Goal: Information Seeking & Learning: Learn about a topic

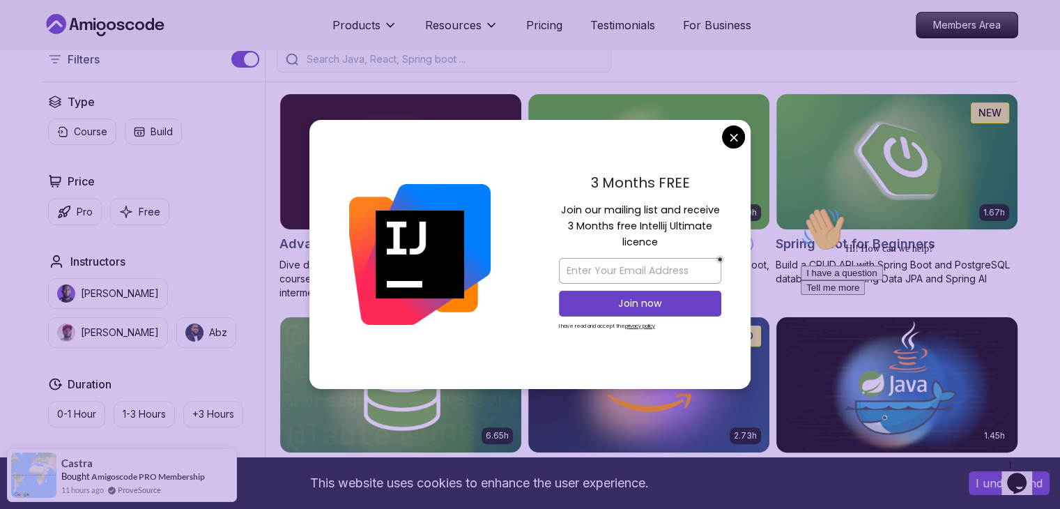
scroll to position [324, 0]
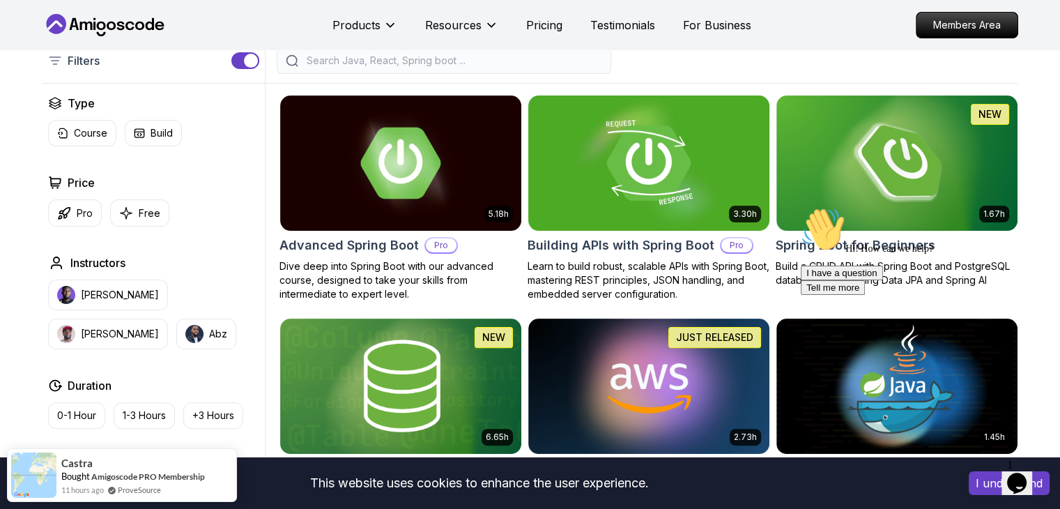
click at [917, 185] on img at bounding box center [896, 163] width 253 height 142
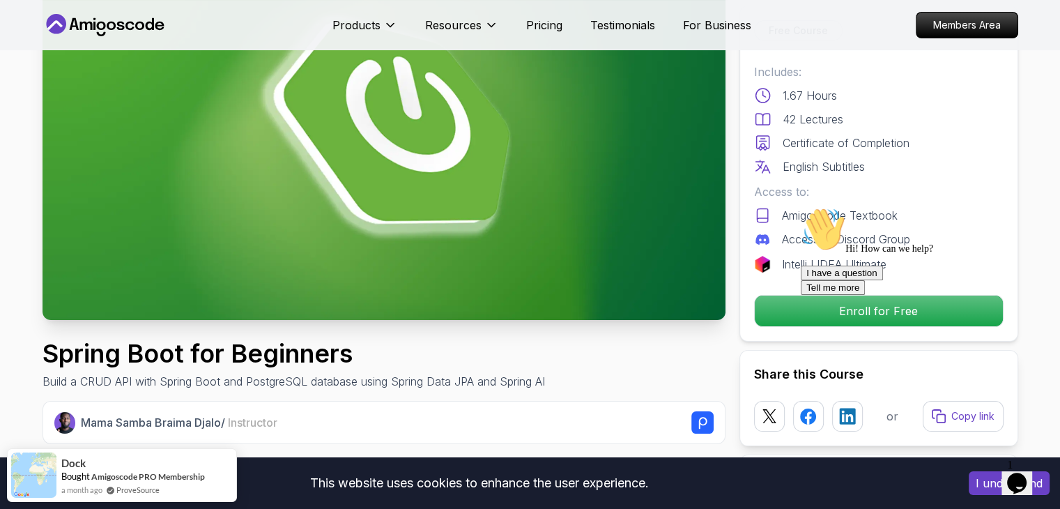
scroll to position [149, 0]
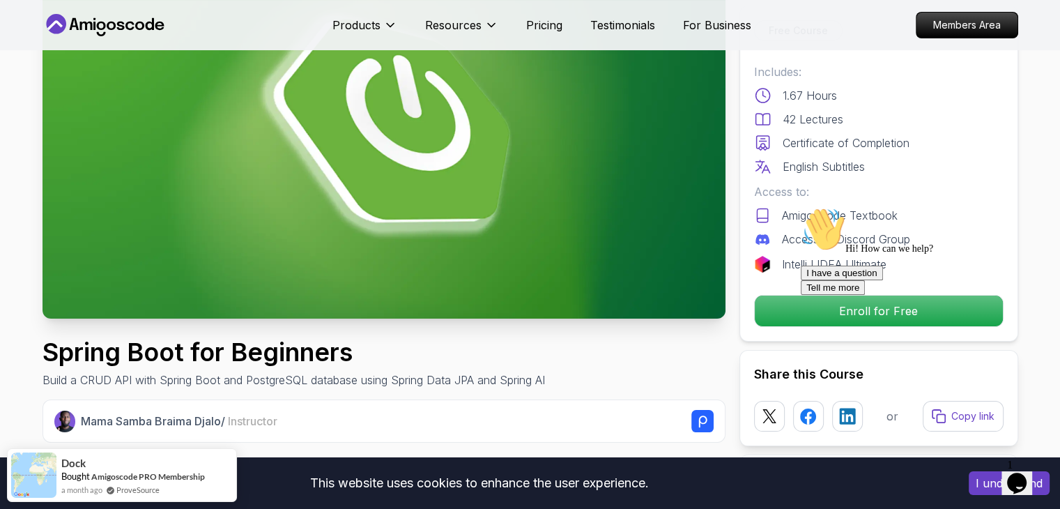
click at [807, 207] on div at bounding box center [926, 207] width 251 height 0
click at [833, 207] on div at bounding box center [926, 207] width 251 height 0
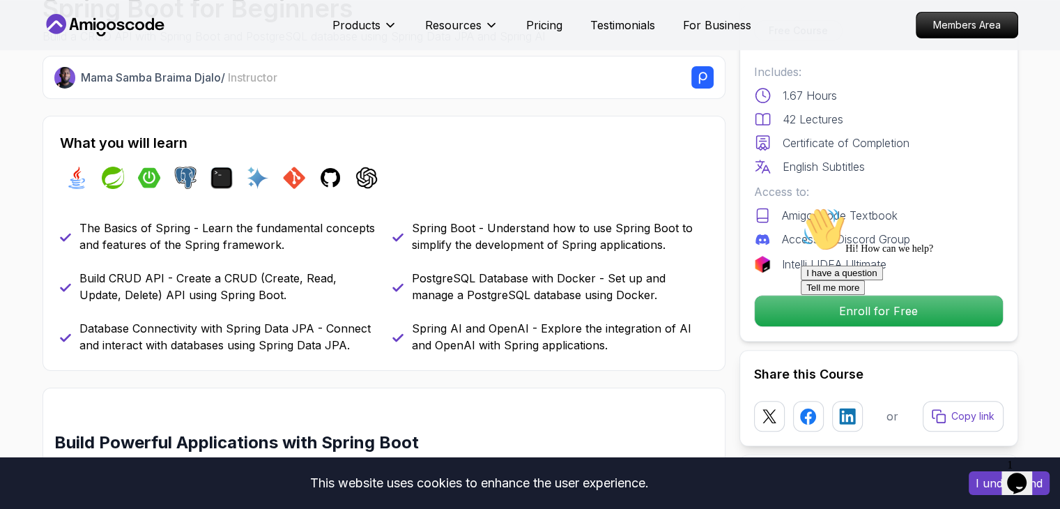
scroll to position [454, 0]
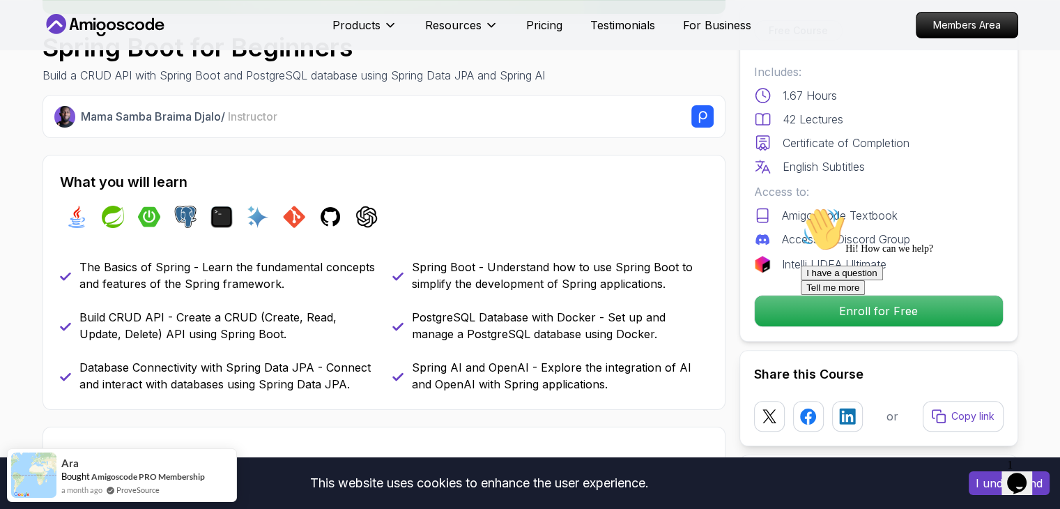
click at [824, 207] on div at bounding box center [926, 207] width 251 height 0
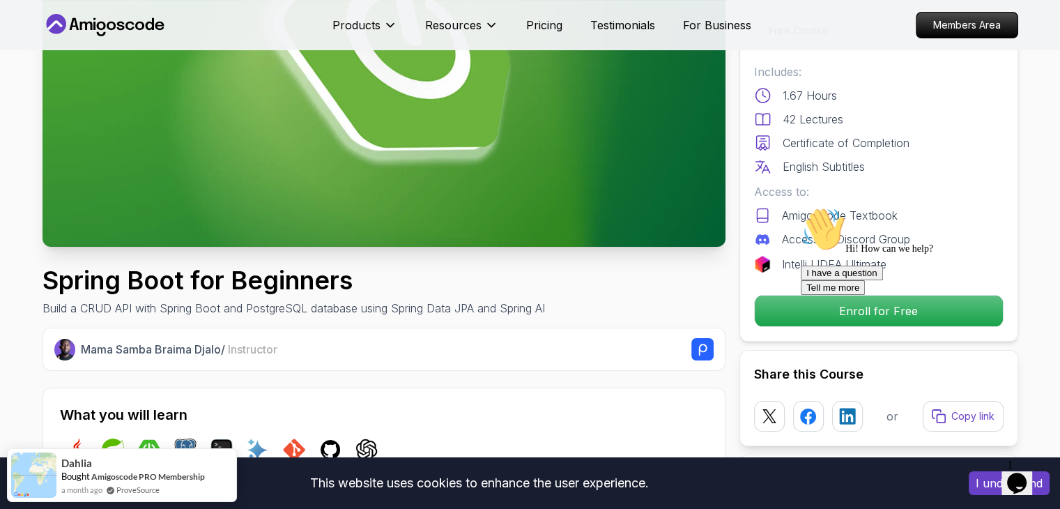
scroll to position [196, 0]
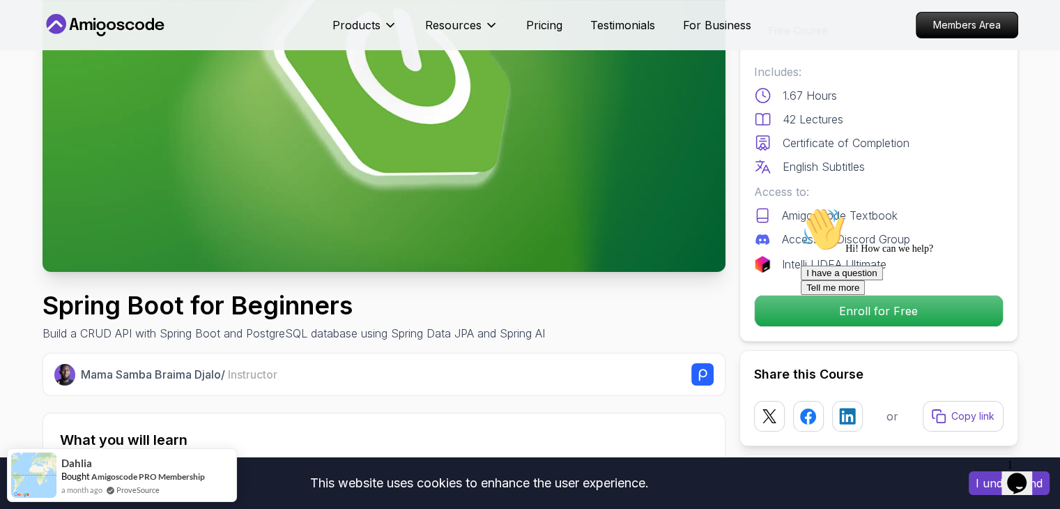
click at [832, 207] on div at bounding box center [926, 207] width 251 height 0
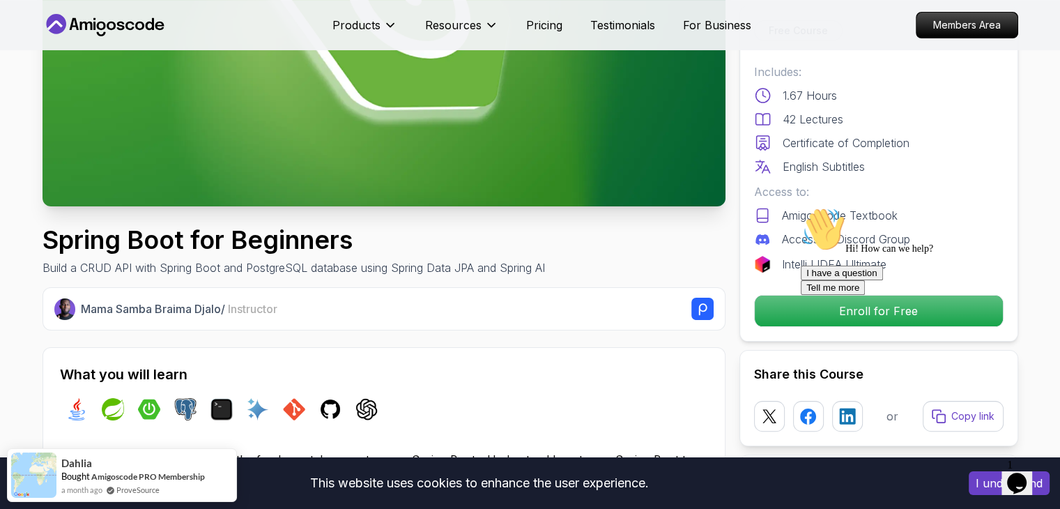
scroll to position [272, 0]
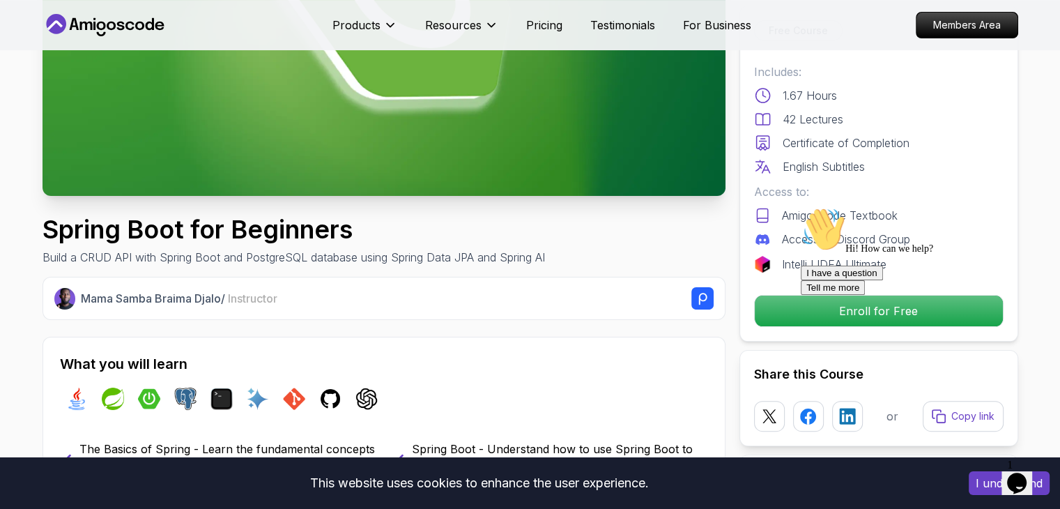
click at [848, 207] on div at bounding box center [926, 207] width 251 height 0
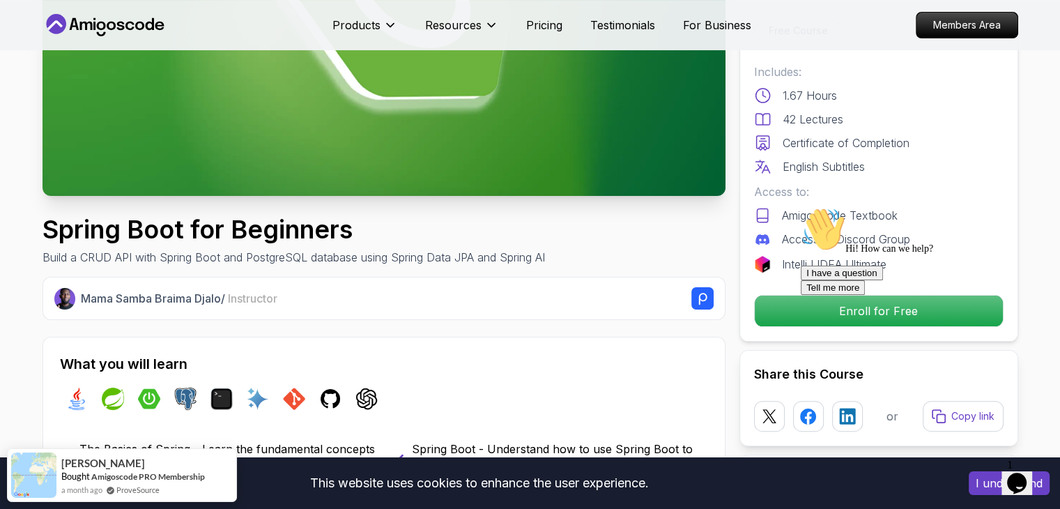
click at [918, 207] on div at bounding box center [926, 207] width 251 height 0
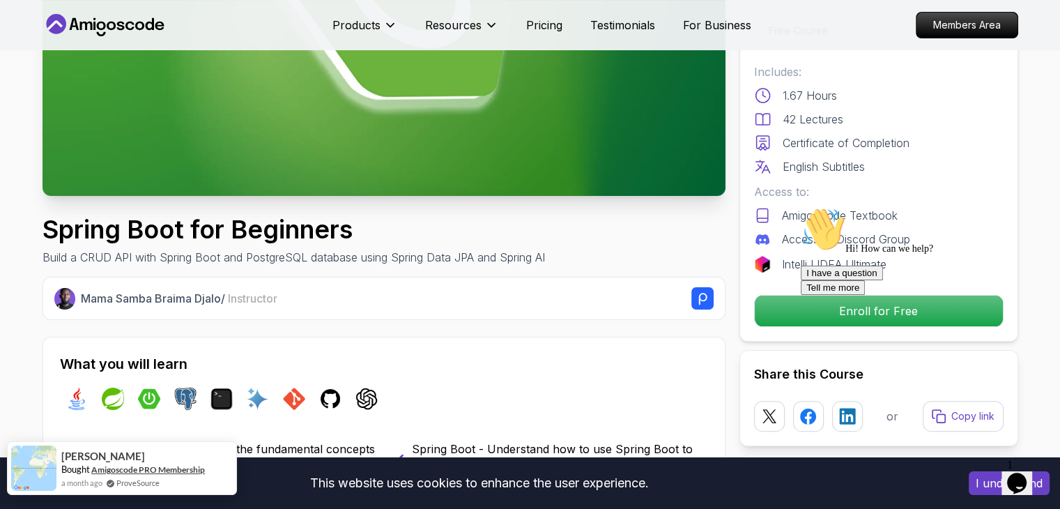
click at [152, 469] on link "Amigoscode PRO Membership" at bounding box center [148, 469] width 114 height 10
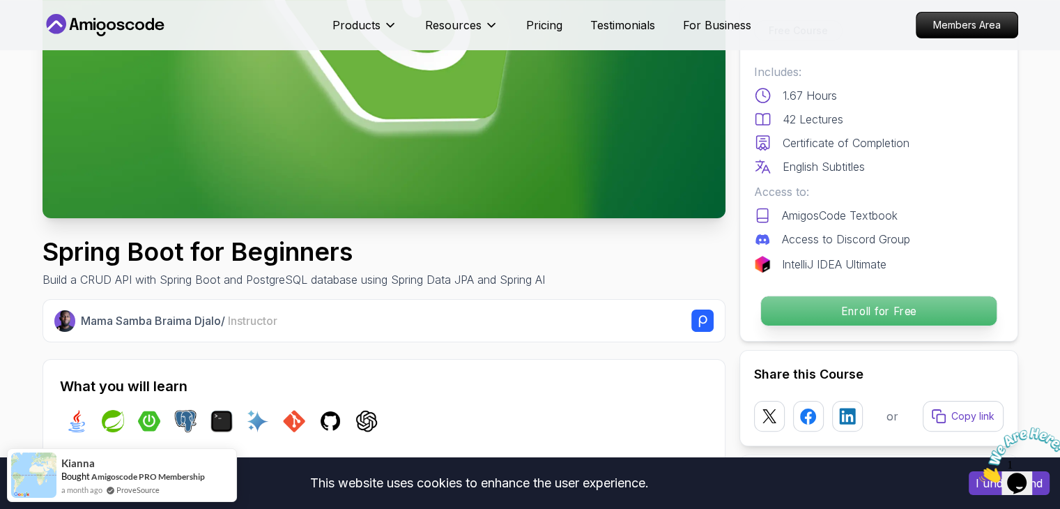
click at [805, 315] on p "Enroll for Free" at bounding box center [879, 310] width 236 height 29
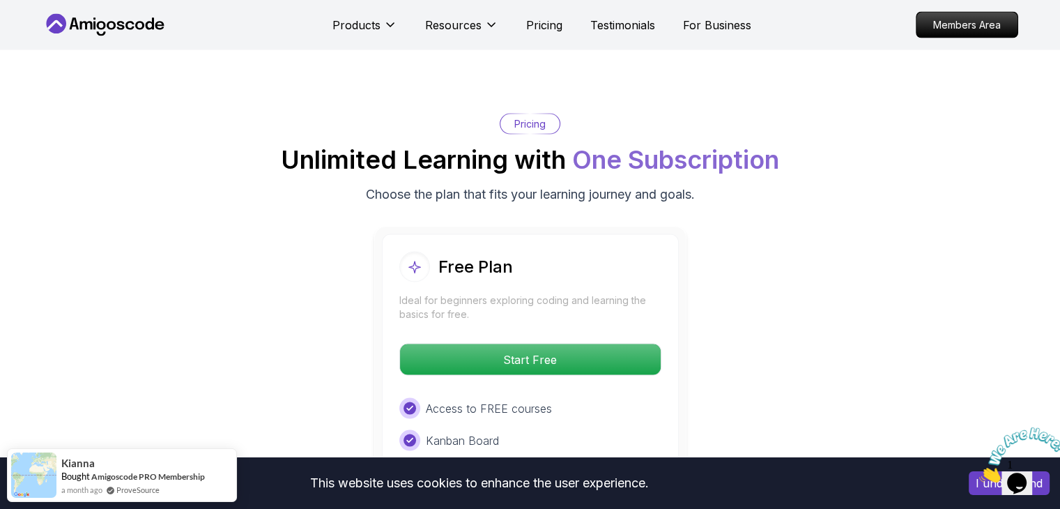
scroll to position [2782, 0]
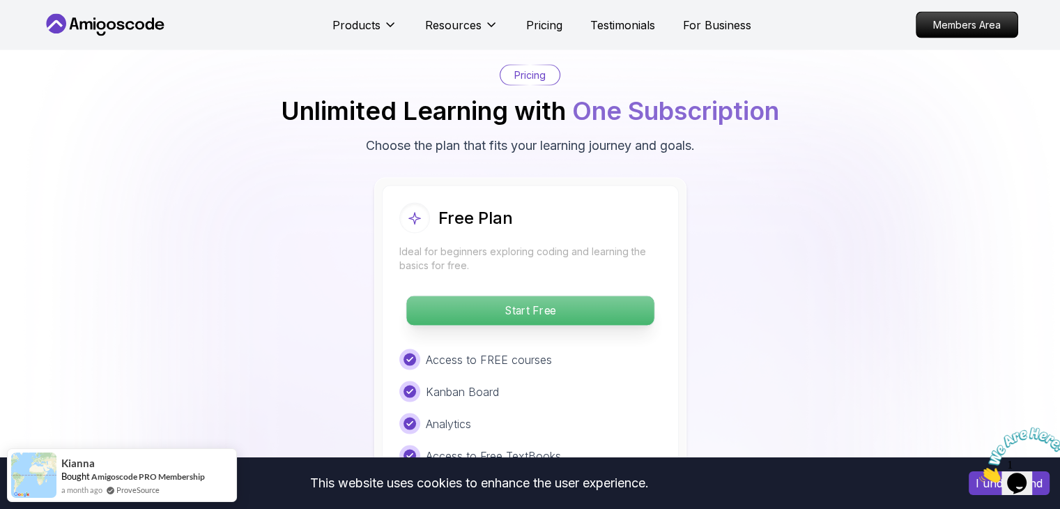
click at [531, 296] on p "Start Free" at bounding box center [530, 310] width 248 height 29
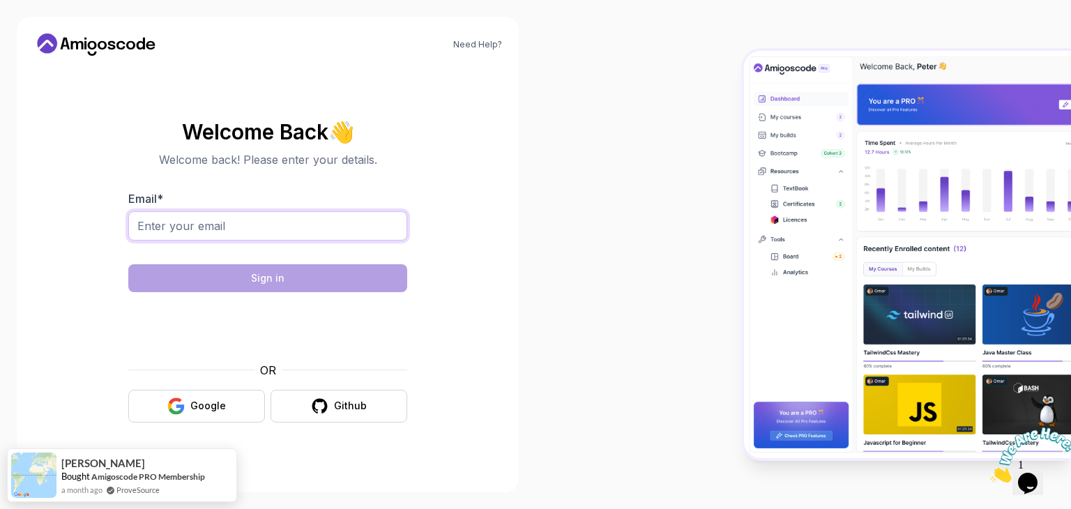
click at [197, 229] on input "Email *" at bounding box center [267, 225] width 279 height 29
type input "sumathikannuri2003@gmail.com"
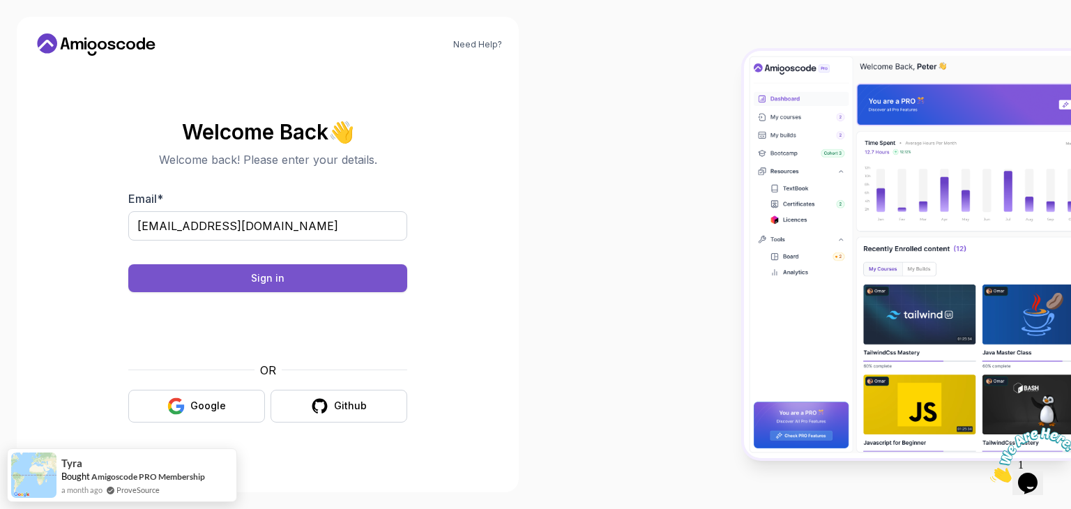
click at [268, 275] on div "Sign in" at bounding box center [267, 278] width 33 height 14
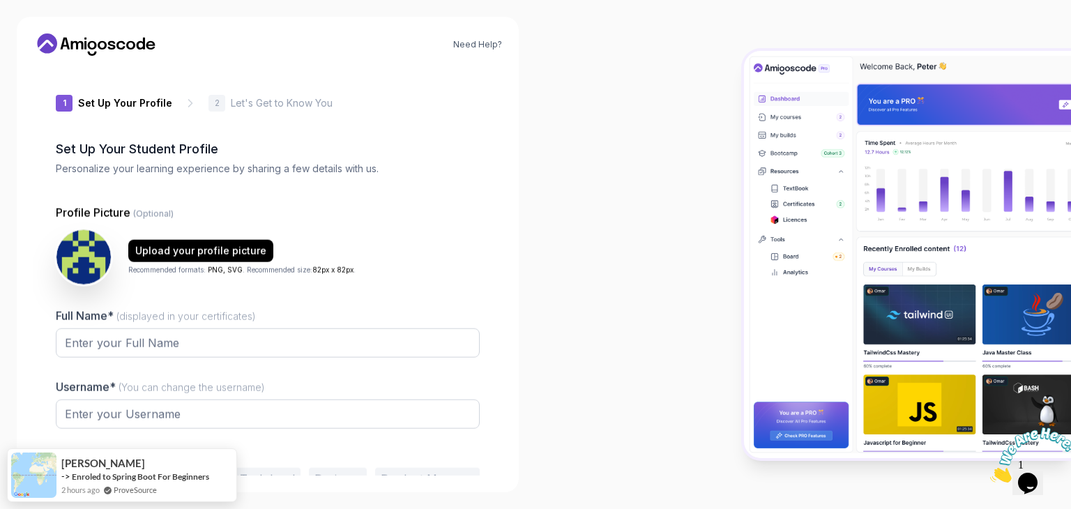
type input "wittylynx9464c"
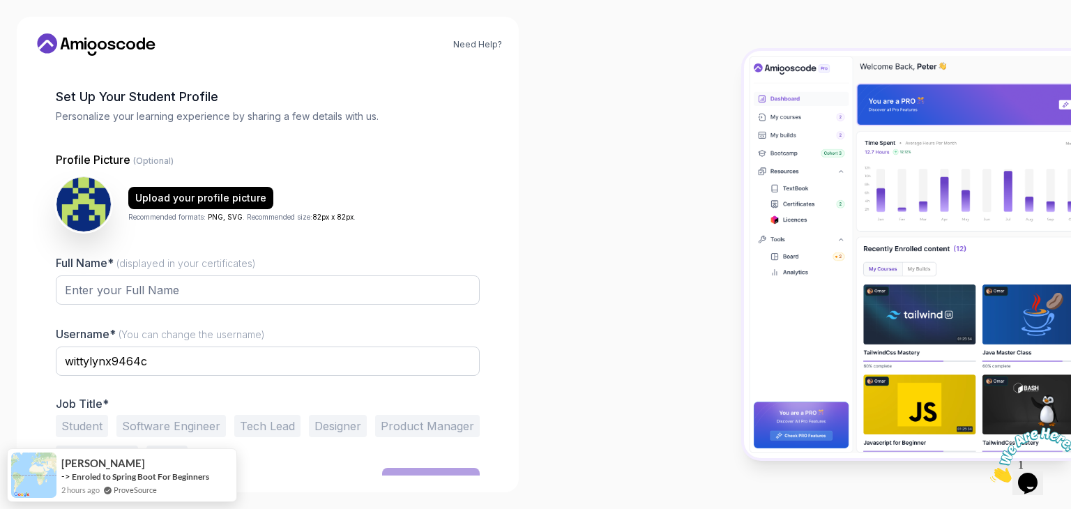
scroll to position [73, 0]
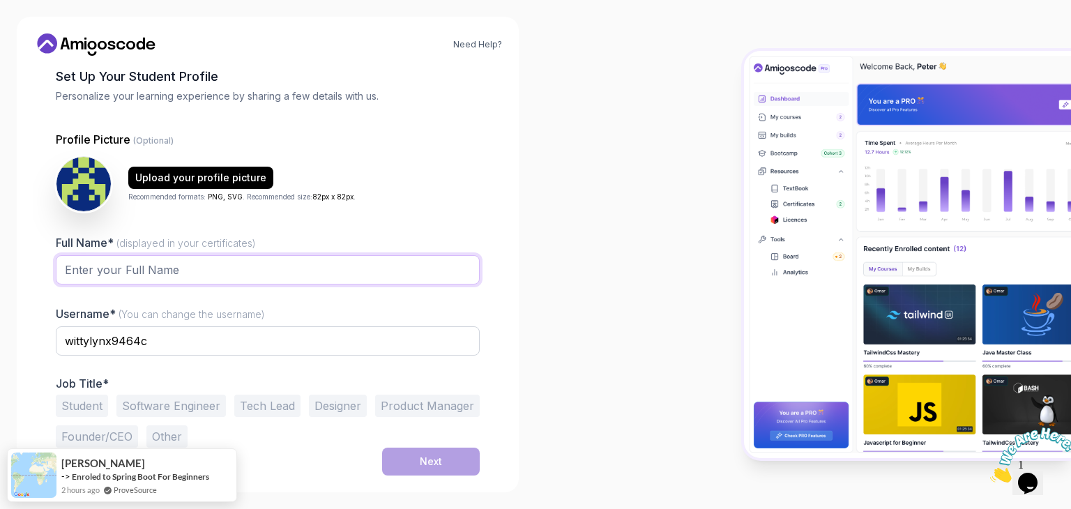
click at [296, 262] on input "Full Name* (displayed in your certificates)" at bounding box center [268, 269] width 424 height 29
type input "Kannuri Sumathi"
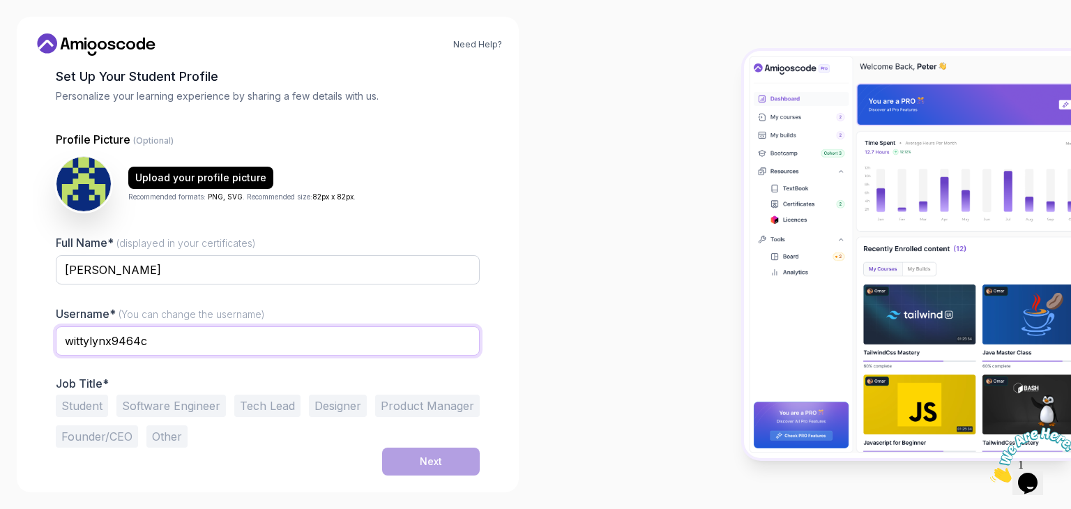
drag, startPoint x: 156, startPoint y: 336, endPoint x: 24, endPoint y: 321, distance: 132.6
click at [24, 321] on div "Need Help? 1 Set Up Your Profile 1 Set Up Your Profile 2 Let's Get to Know You …" at bounding box center [268, 254] width 502 height 475
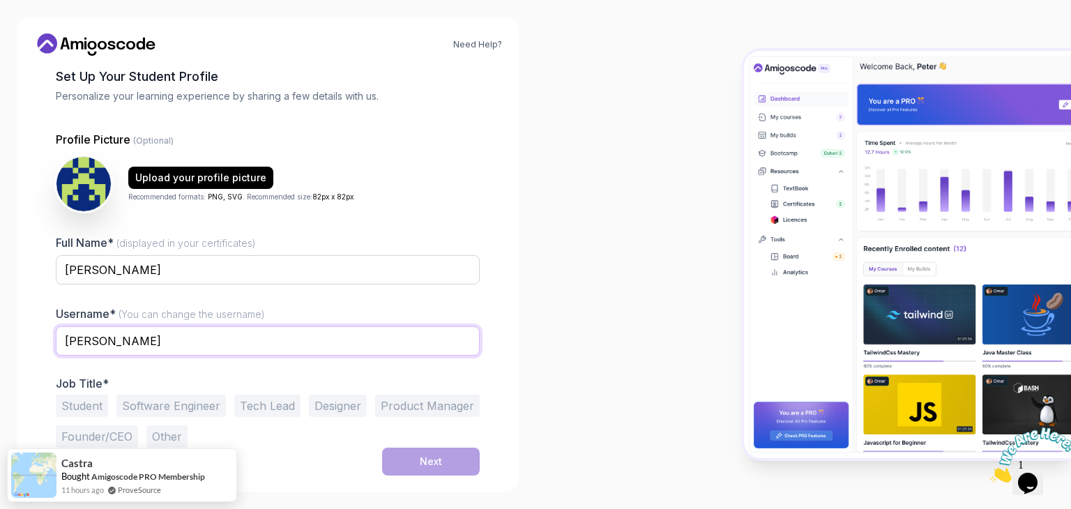
type input "sumathi"
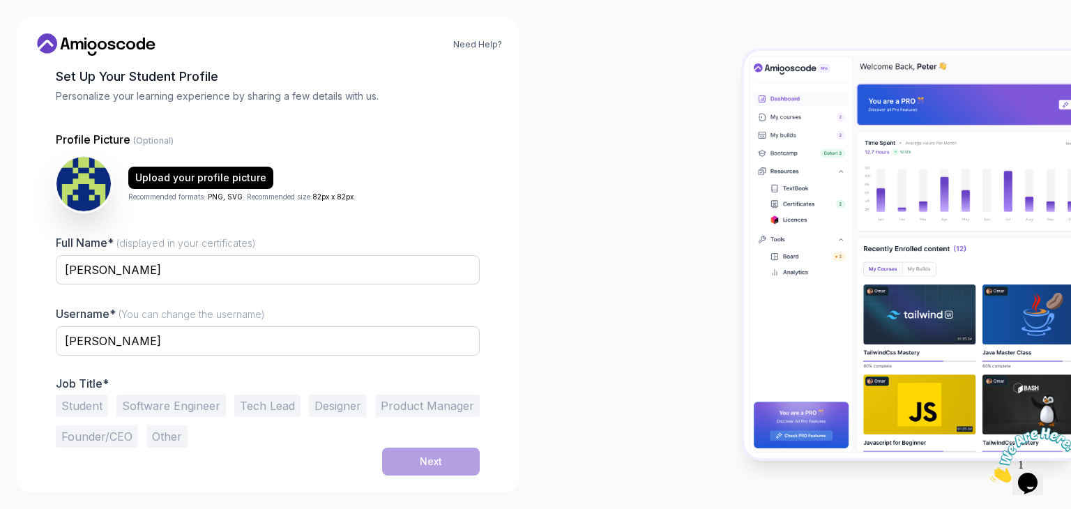
click at [22, 393] on div "Need Help? 1 Set Up Your Profile 1 Set Up Your Profile 2 Let's Get to Know You …" at bounding box center [268, 254] width 502 height 475
click at [88, 400] on button "Student" at bounding box center [82, 406] width 52 height 22
click at [181, 429] on button "Other" at bounding box center [166, 436] width 41 height 22
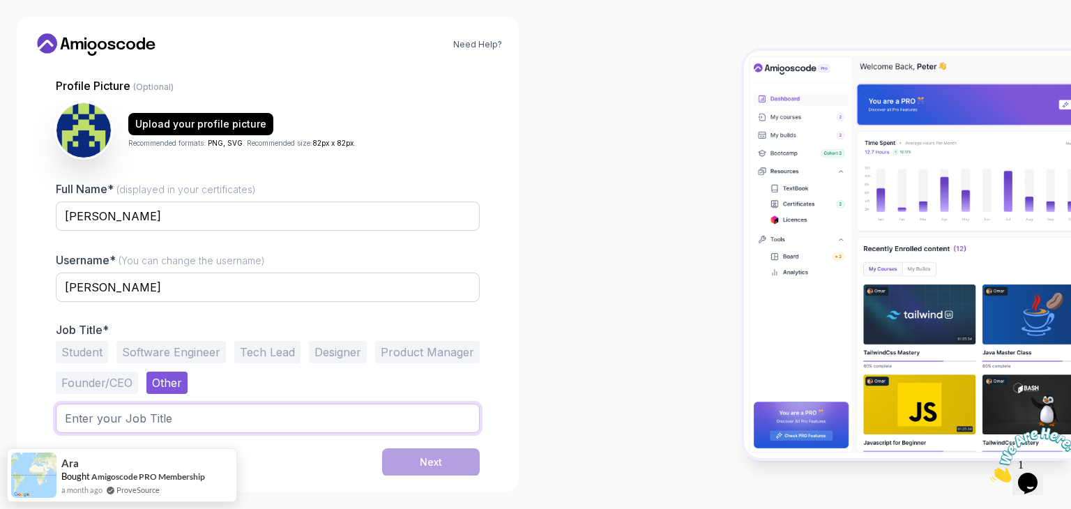
click at [172, 413] on input "text" at bounding box center [268, 418] width 424 height 29
type input "Fresher"
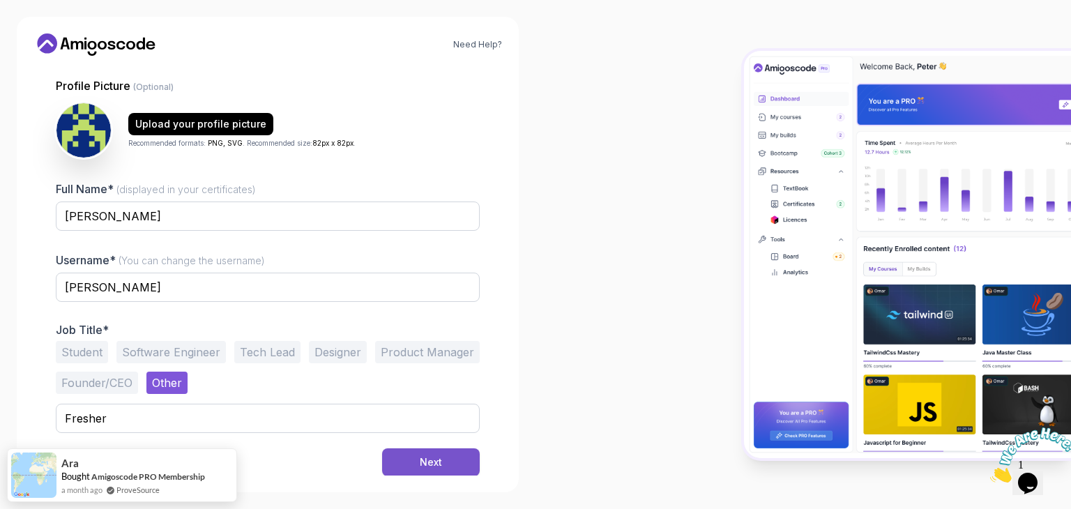
click at [424, 464] on div "Next" at bounding box center [431, 462] width 22 height 14
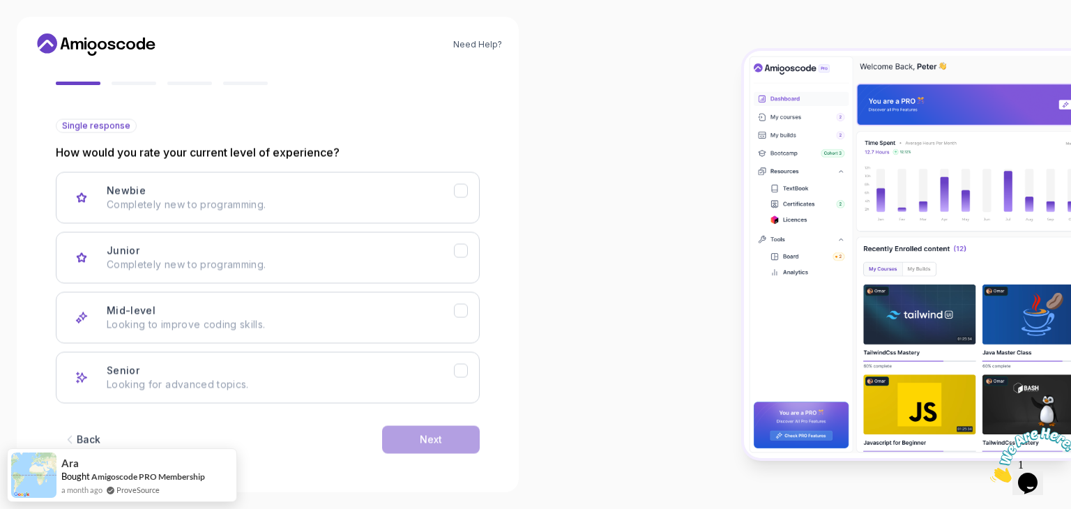
scroll to position [115, 0]
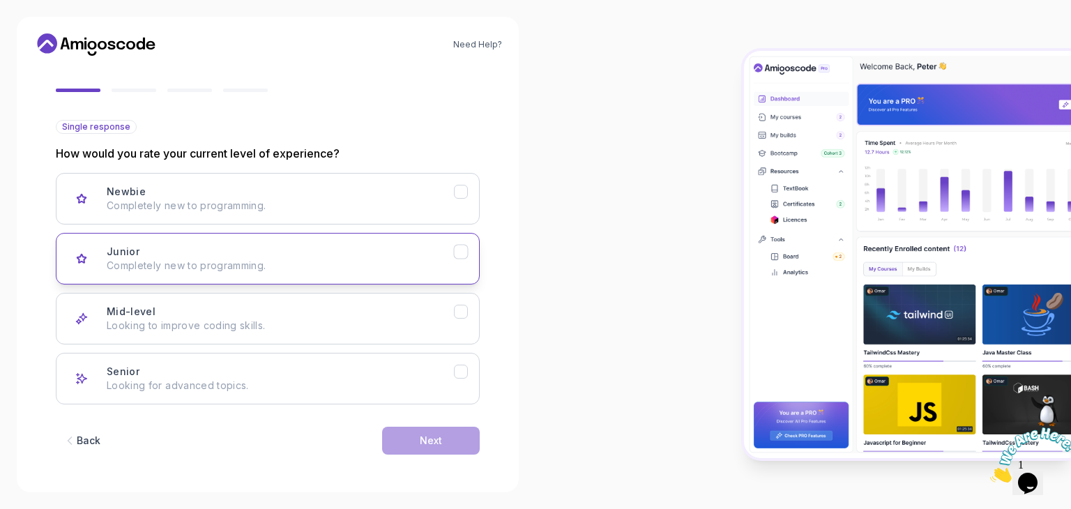
click at [264, 270] on p "Completely new to programming." at bounding box center [280, 266] width 347 height 14
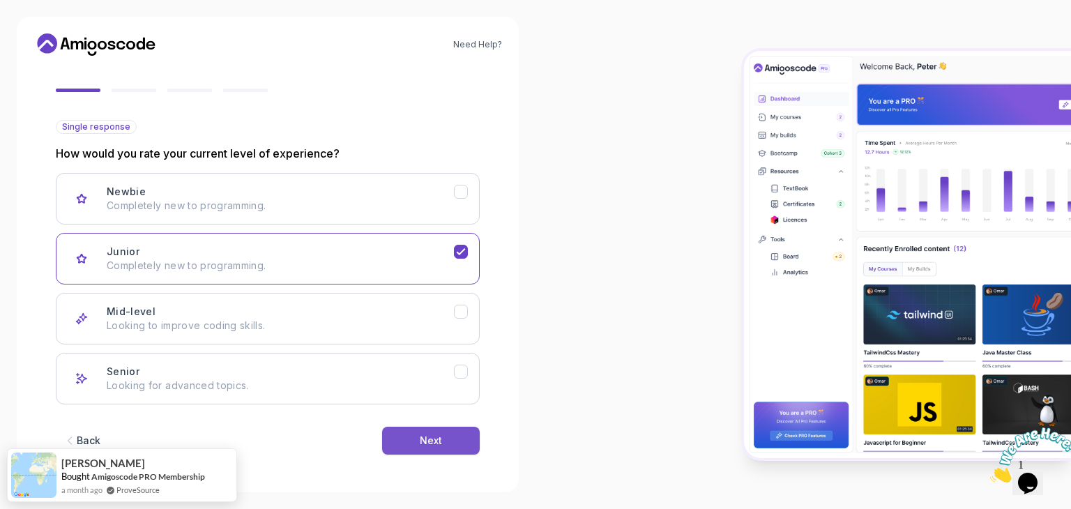
click at [432, 450] on button "Next" at bounding box center [431, 441] width 98 height 28
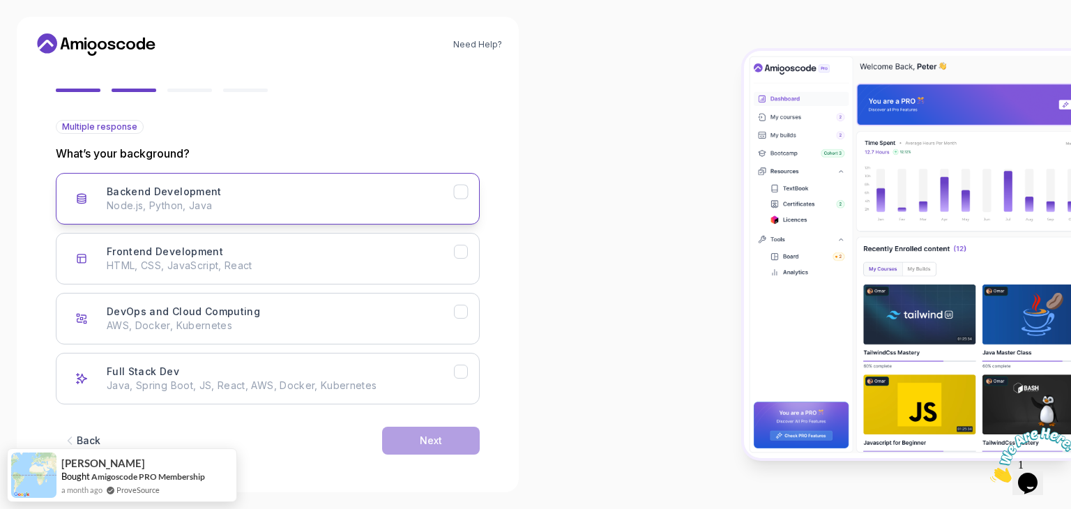
click at [468, 187] on div "Backend Development" at bounding box center [461, 192] width 15 height 15
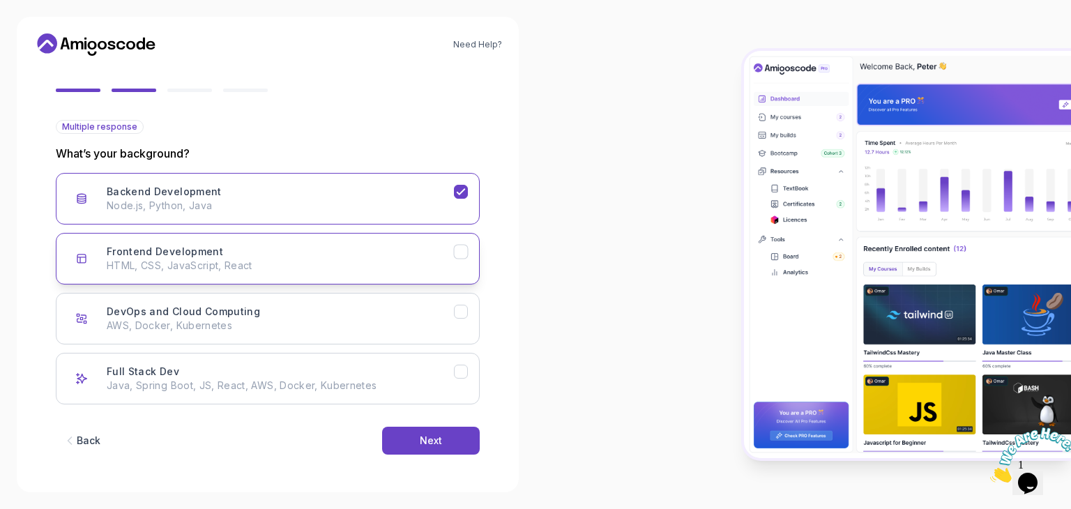
click at [469, 246] on button "Frontend Development HTML, CSS, JavaScript, React" at bounding box center [268, 259] width 424 height 52
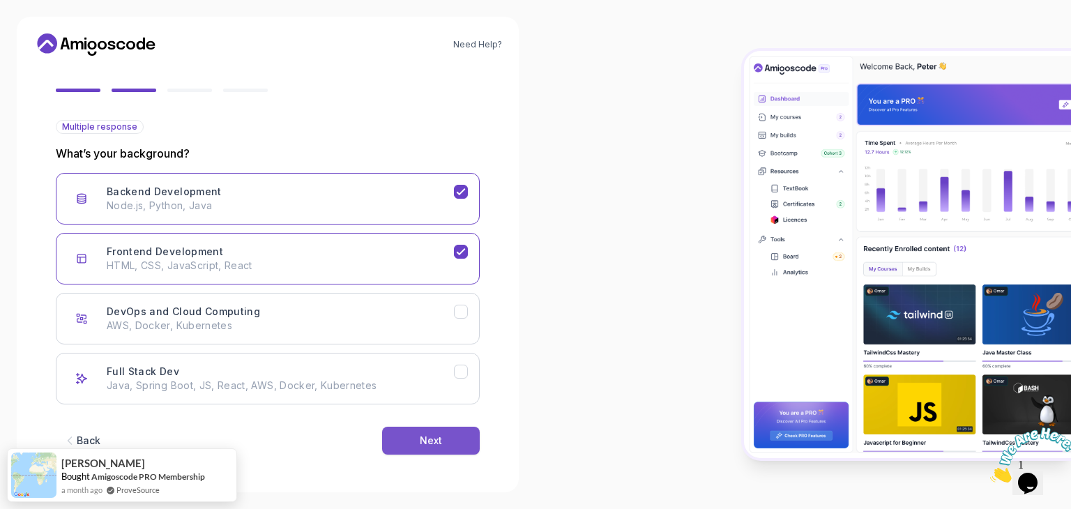
click at [423, 444] on div "Next" at bounding box center [431, 441] width 22 height 14
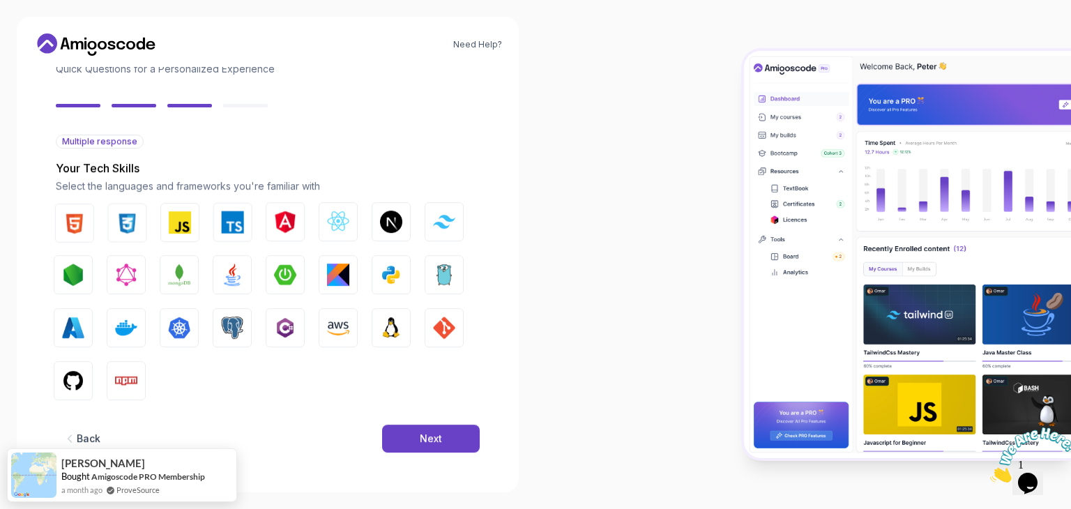
scroll to position [100, 0]
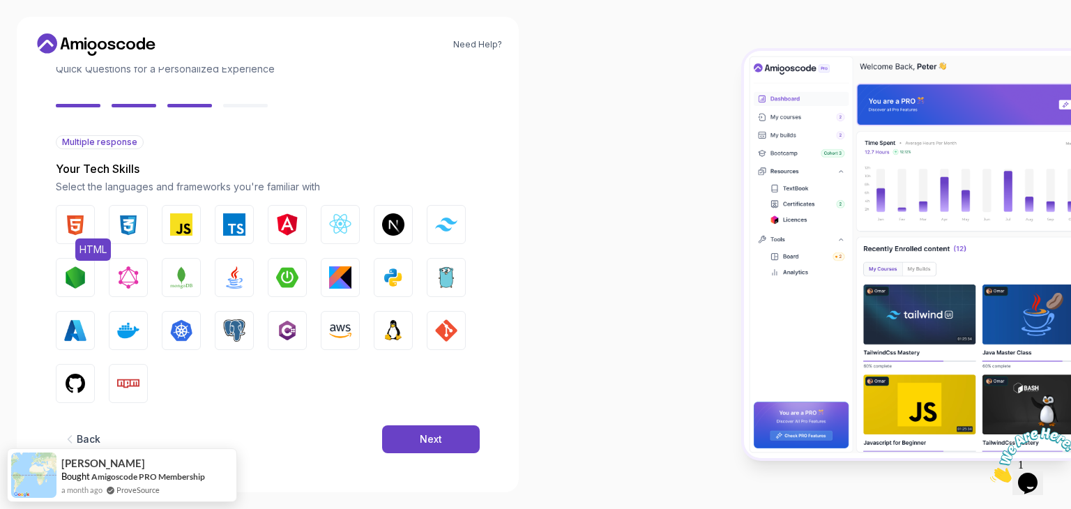
click at [69, 227] on img "button" at bounding box center [75, 224] width 22 height 22
click at [123, 231] on img "button" at bounding box center [128, 224] width 22 height 22
click at [177, 229] on img "button" at bounding box center [181, 224] width 22 height 22
click at [236, 277] on img "button" at bounding box center [234, 277] width 22 height 22
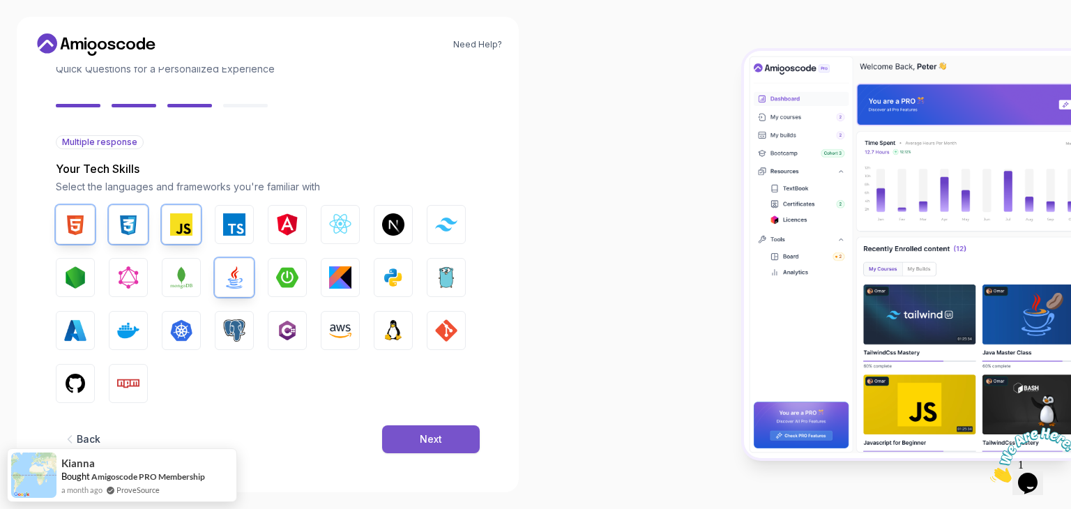
click at [434, 443] on div "Next" at bounding box center [431, 439] width 22 height 14
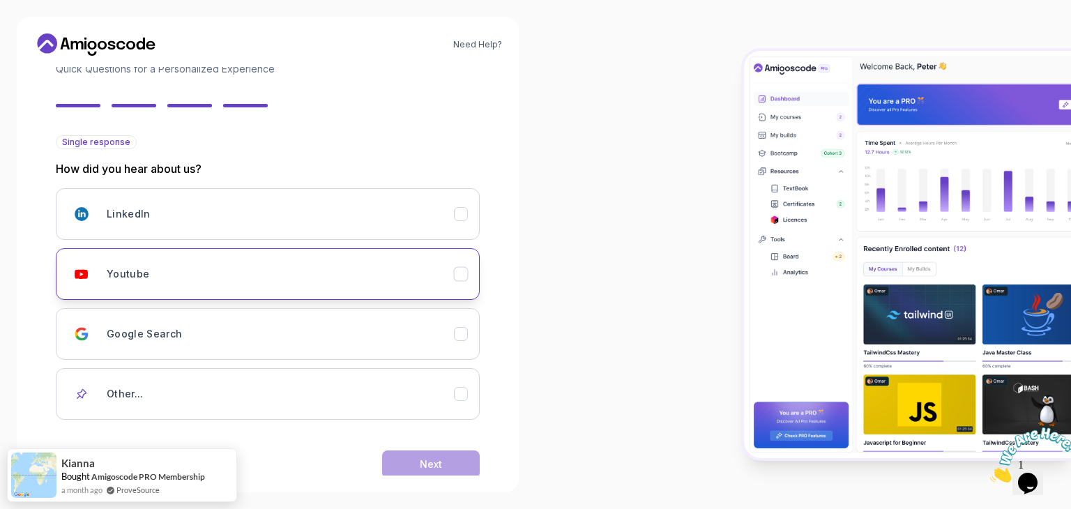
click at [206, 282] on div "Youtube" at bounding box center [280, 274] width 347 height 28
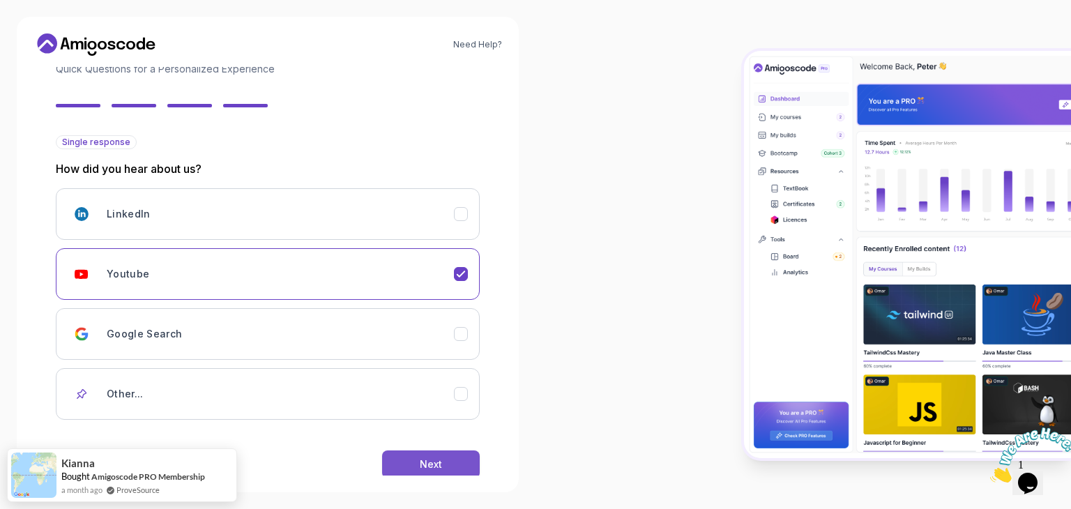
click at [411, 455] on button "Next" at bounding box center [431, 464] width 98 height 28
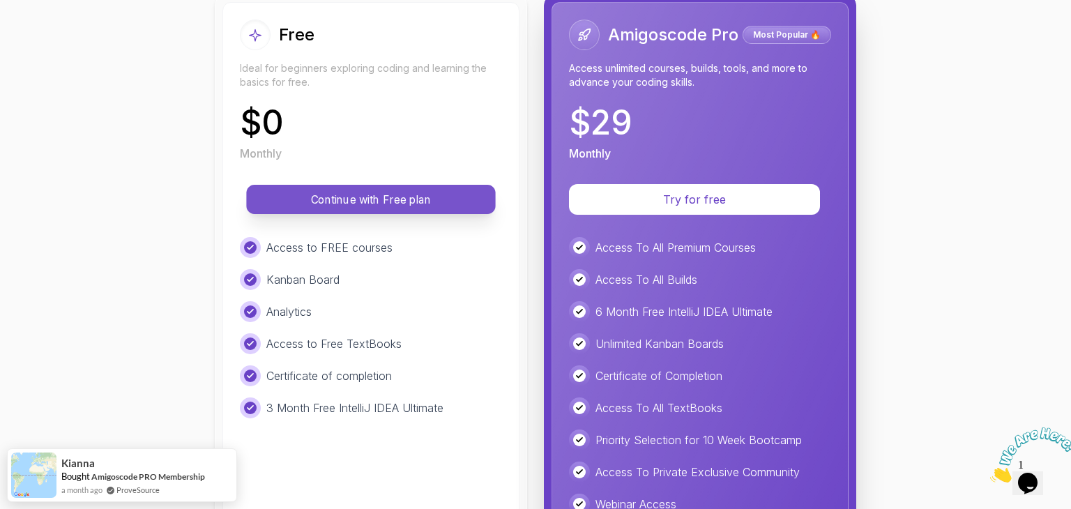
scroll to position [181, 0]
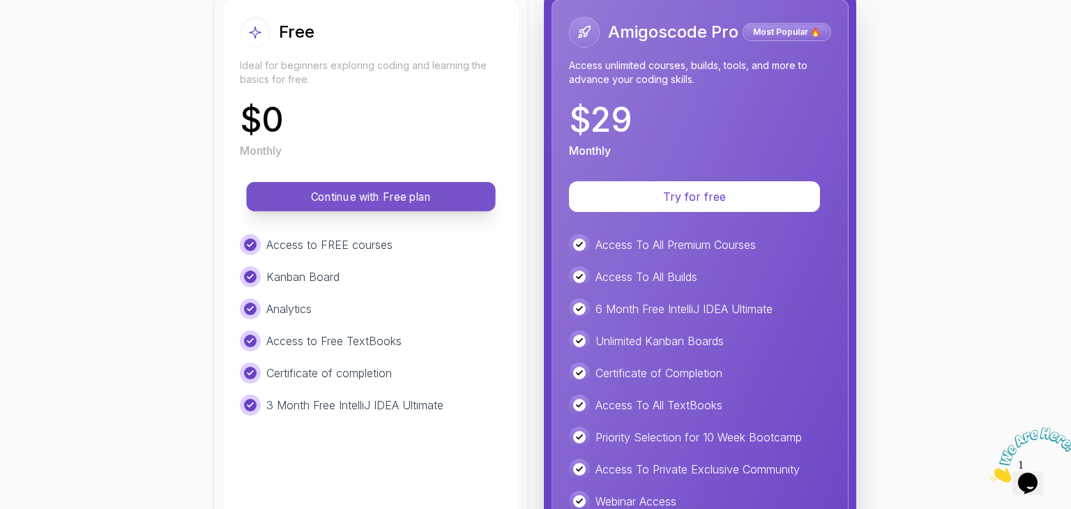
click at [388, 193] on p "Continue with Free plan" at bounding box center [371, 197] width 218 height 16
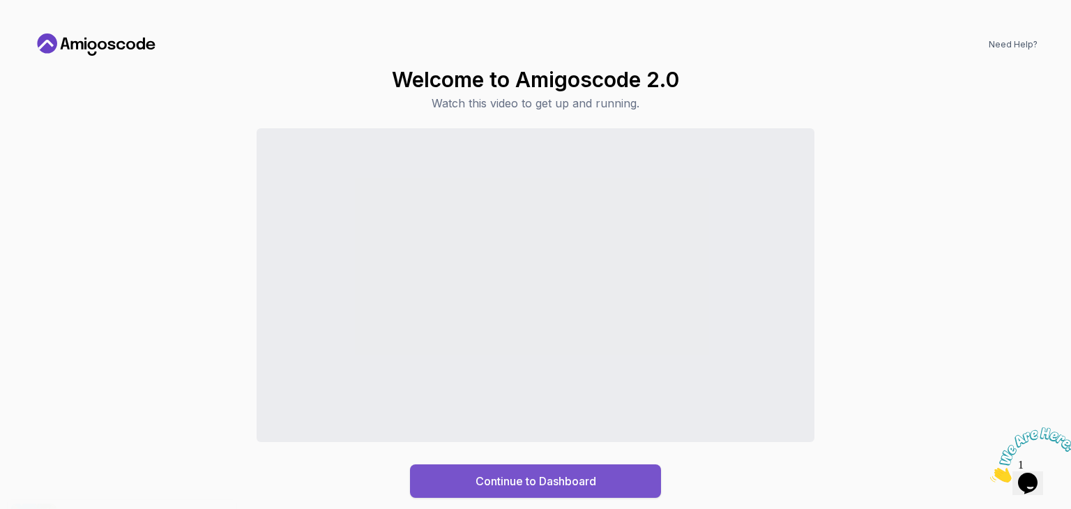
click at [501, 478] on div "Continue to Dashboard" at bounding box center [535, 481] width 121 height 17
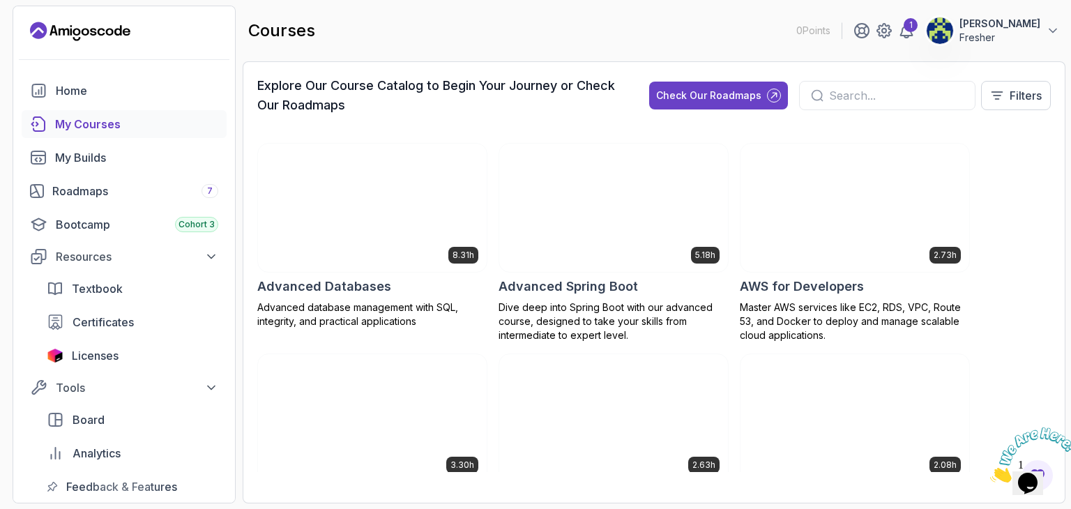
scroll to position [11, 0]
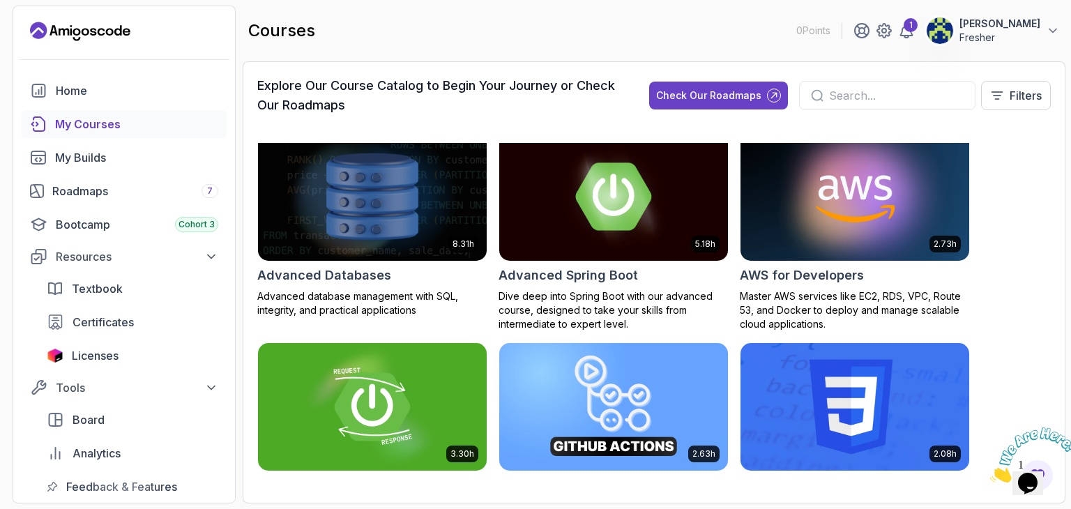
click at [160, 118] on div "My Courses" at bounding box center [136, 124] width 163 height 17
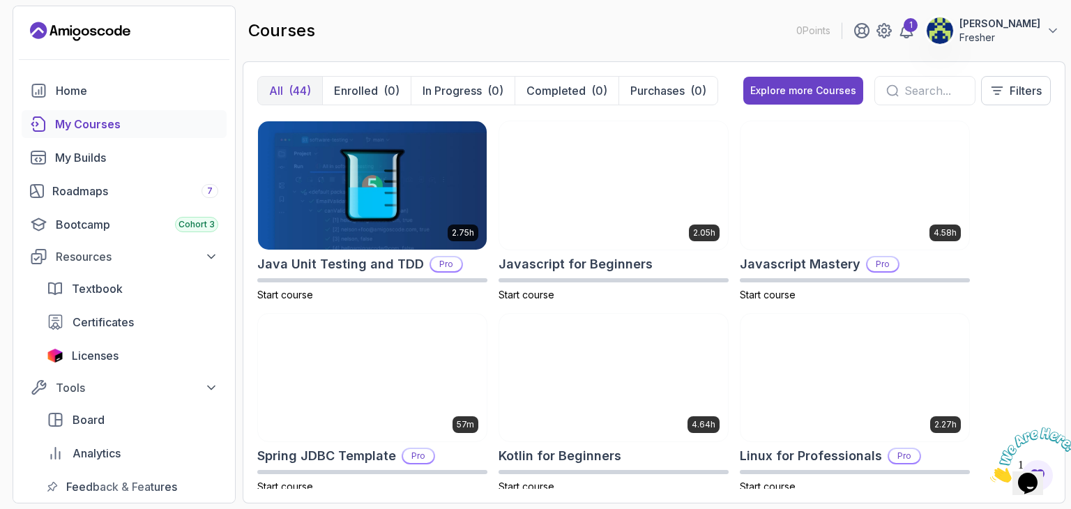
scroll to position [1534, 0]
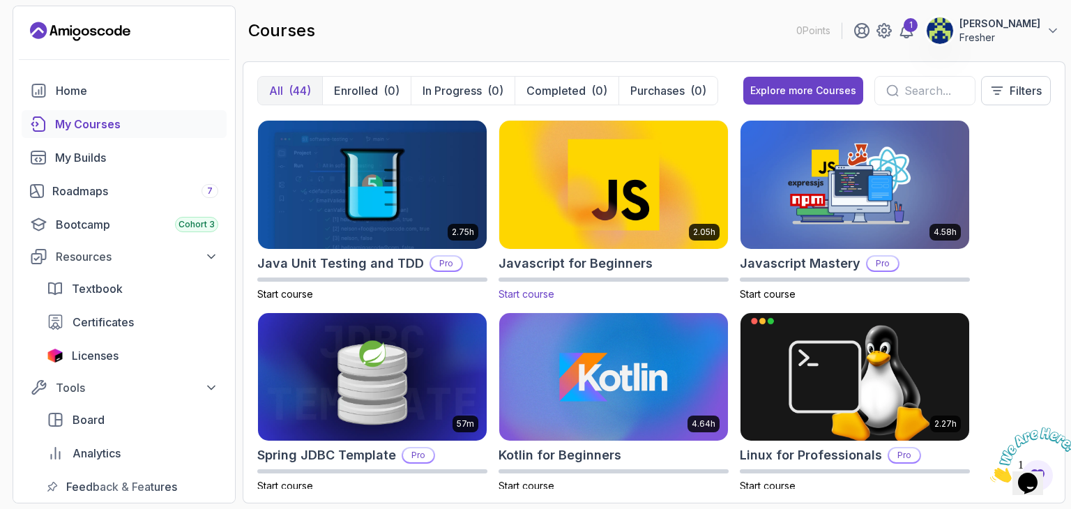
click at [601, 213] on img at bounding box center [614, 184] width 240 height 135
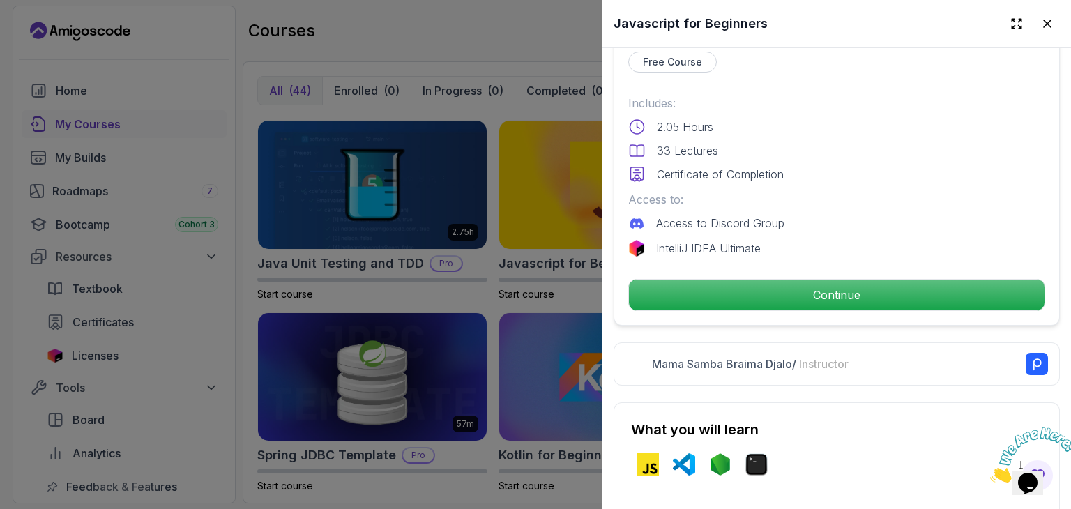
scroll to position [323, 0]
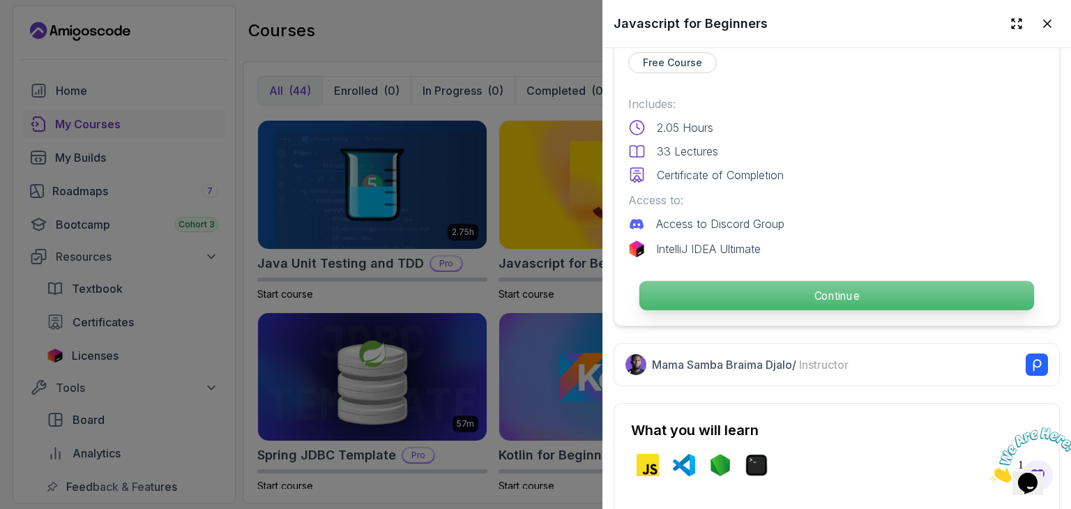
click at [790, 287] on p "Continue" at bounding box center [836, 295] width 395 height 29
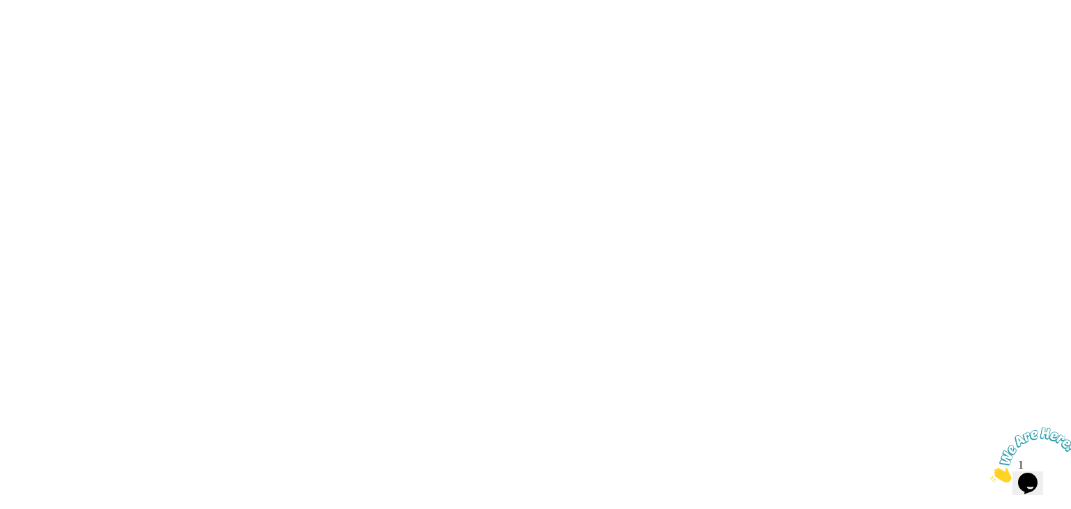
click at [801, 0] on html at bounding box center [535, 0] width 1071 height 0
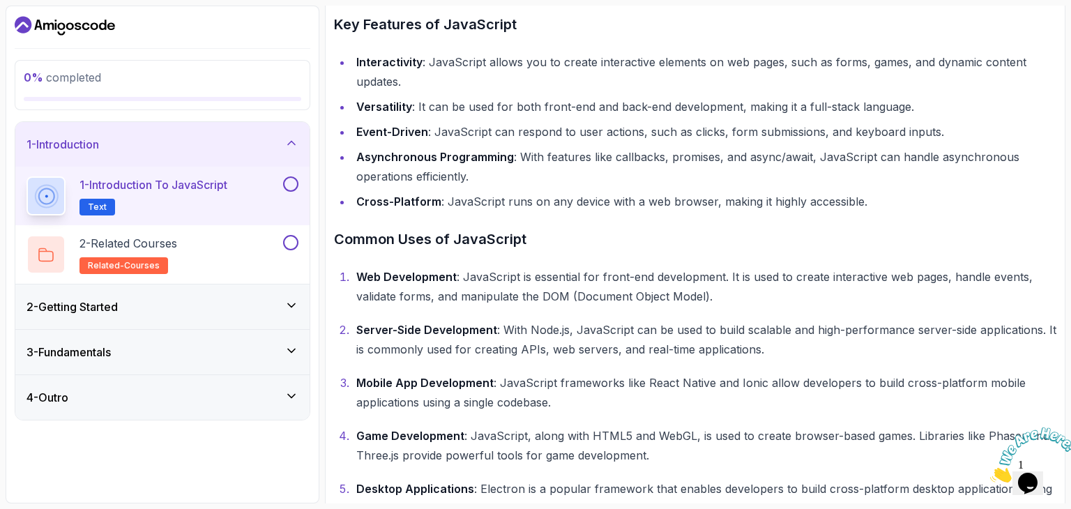
scroll to position [438, 0]
click at [303, 305] on div "2 - Getting Started" at bounding box center [162, 306] width 294 height 45
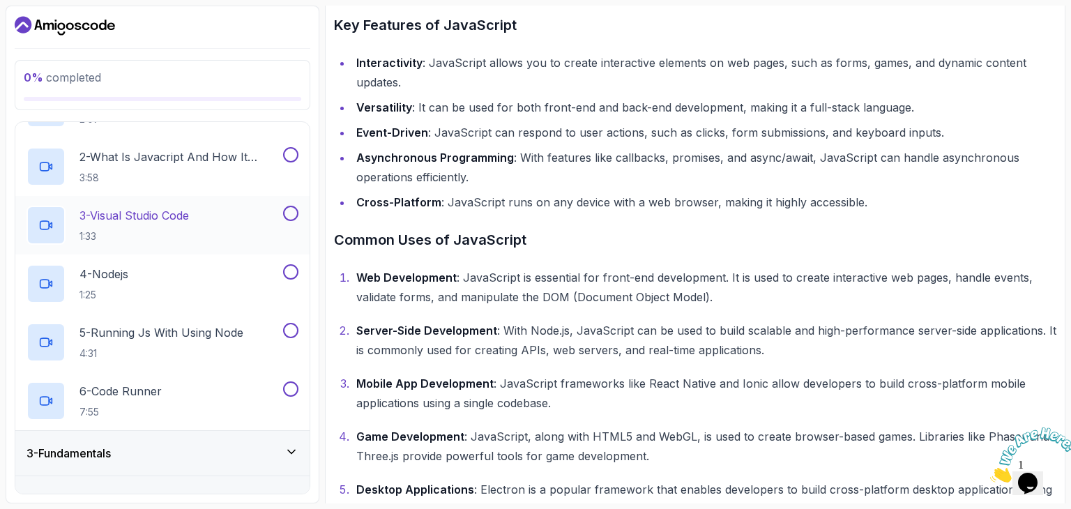
scroll to position [159, 0]
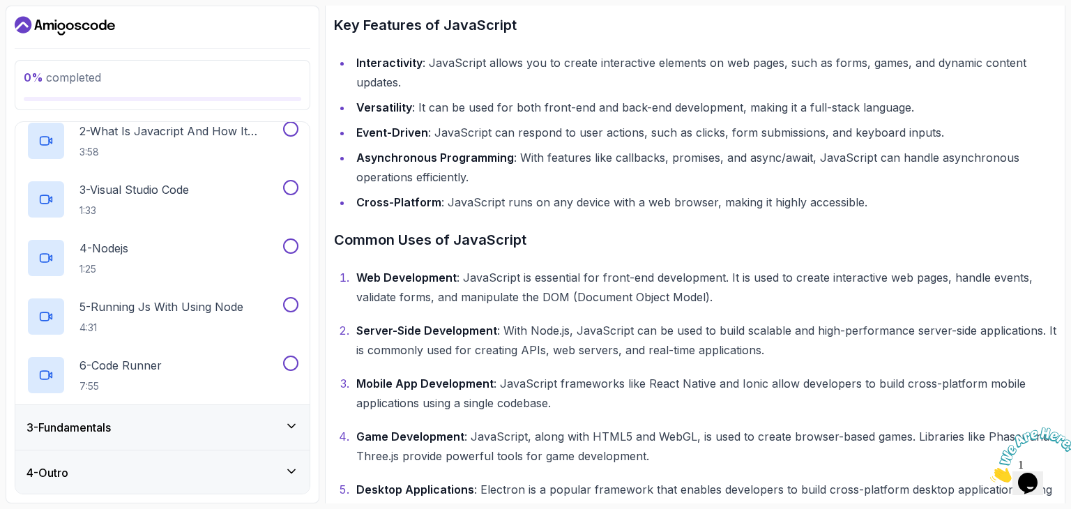
click at [218, 427] on div "3 - Fundamentals" at bounding box center [162, 427] width 272 height 17
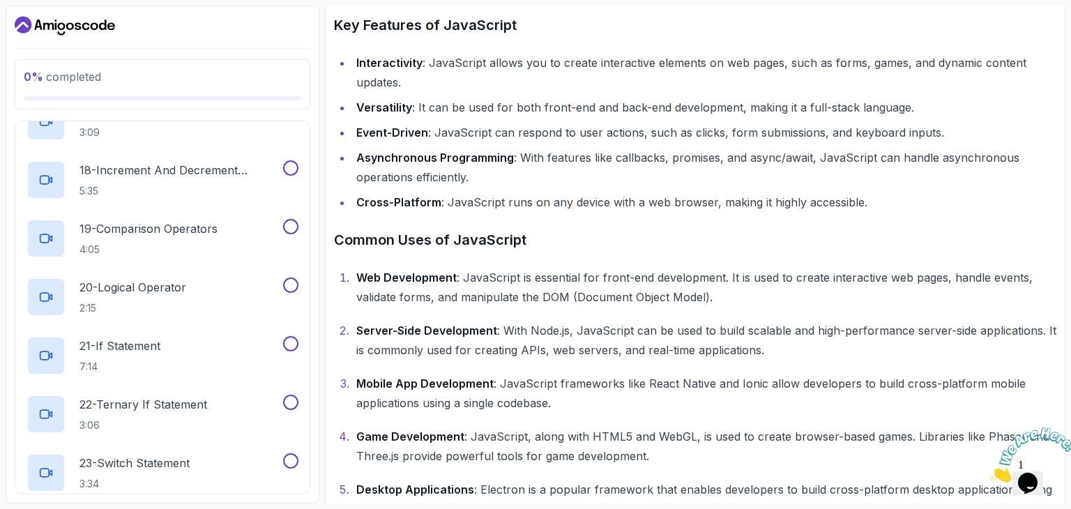
scroll to position [1155, 0]
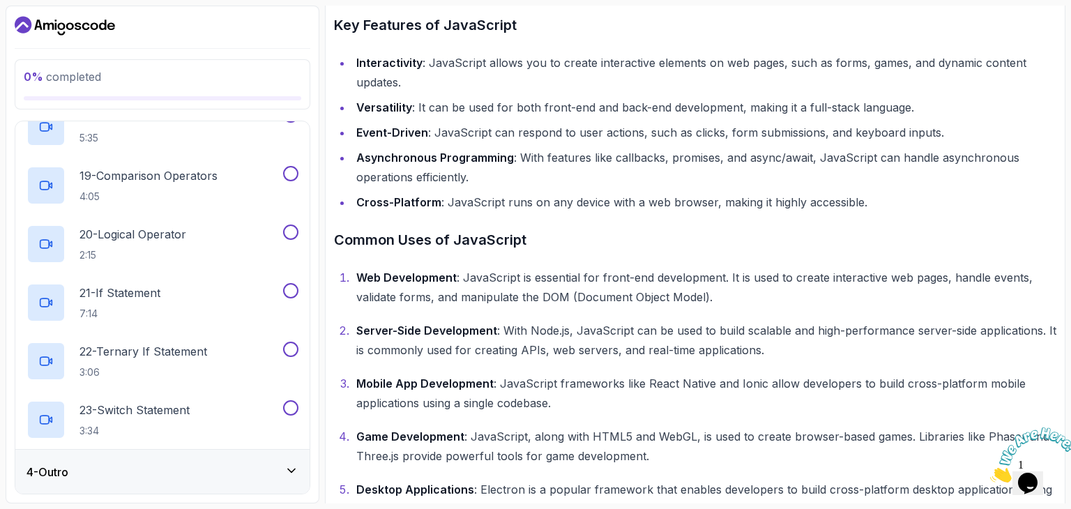
click at [204, 471] on div "4 - Outro" at bounding box center [162, 472] width 272 height 17
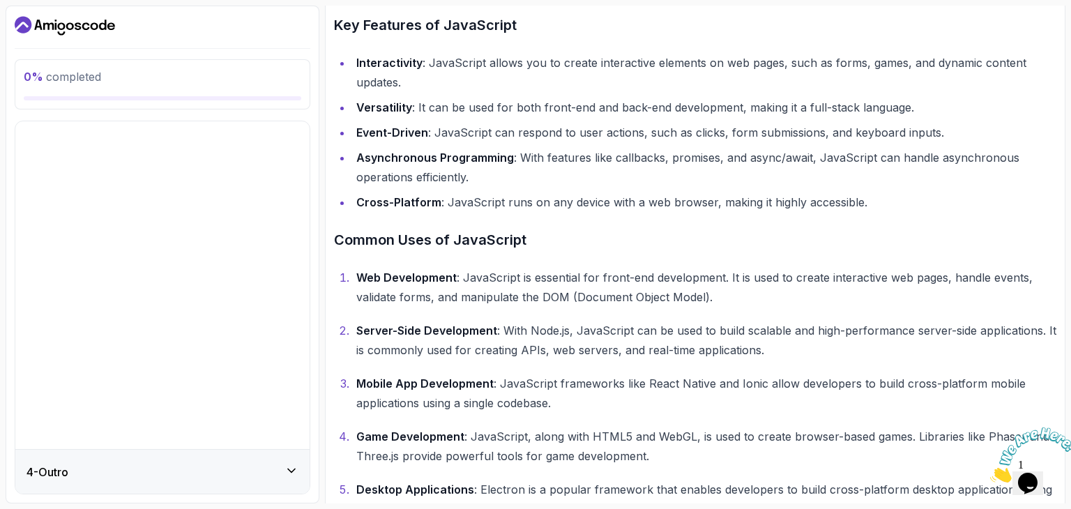
scroll to position [0, 0]
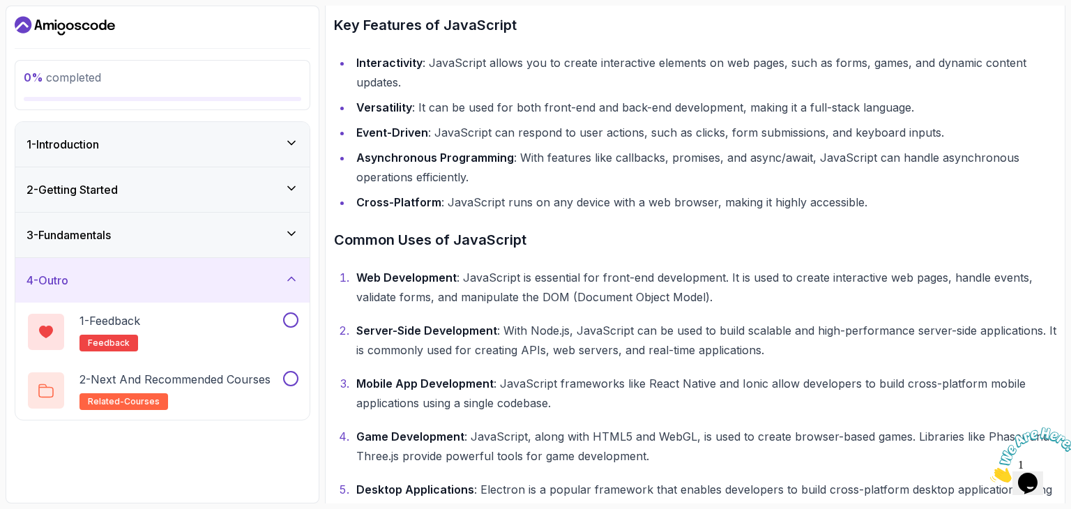
click at [201, 150] on div "1 - Introduction" at bounding box center [162, 144] width 272 height 17
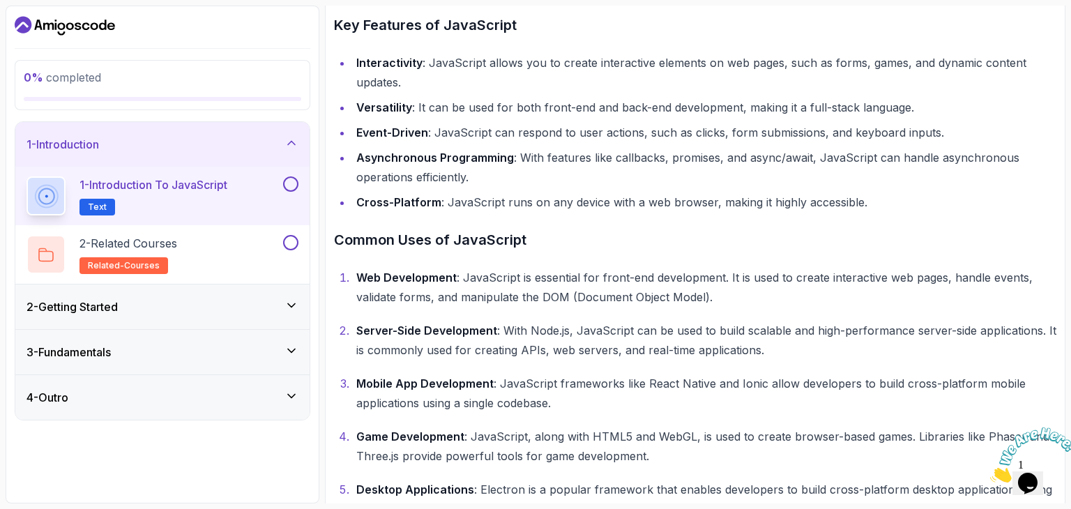
click at [198, 300] on div "2 - Getting Started" at bounding box center [162, 306] width 272 height 17
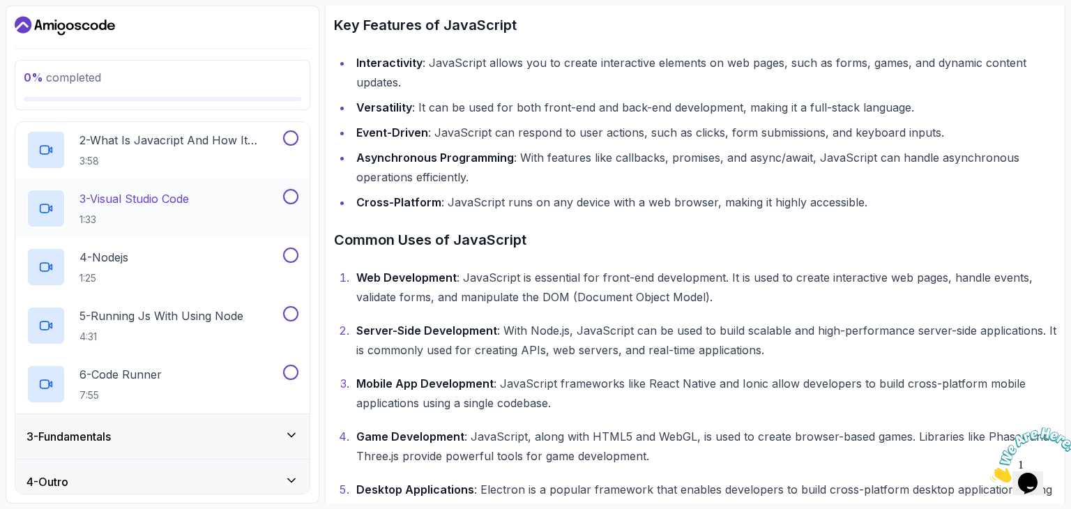
scroll to position [159, 0]
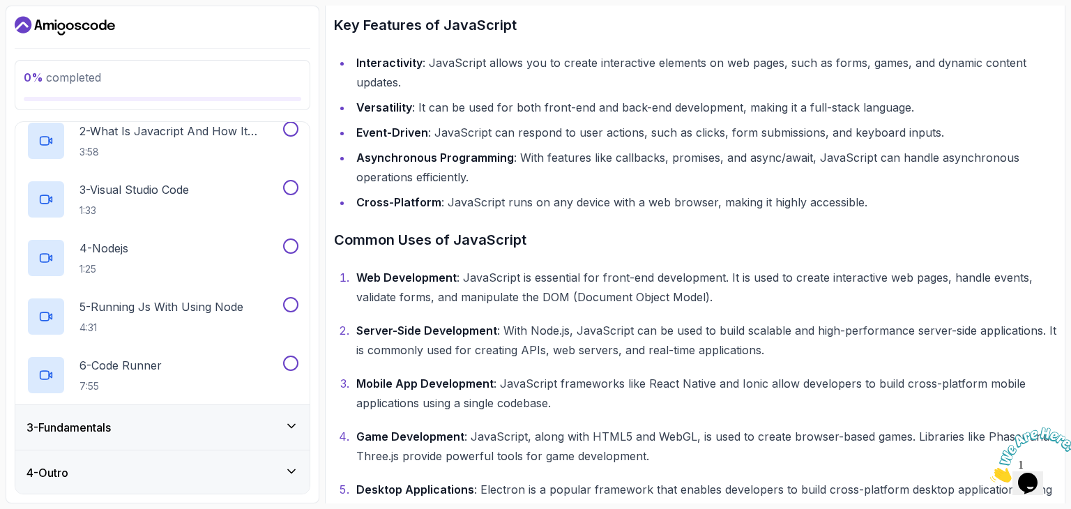
click at [195, 431] on div "3 - Fundamentals" at bounding box center [162, 427] width 272 height 17
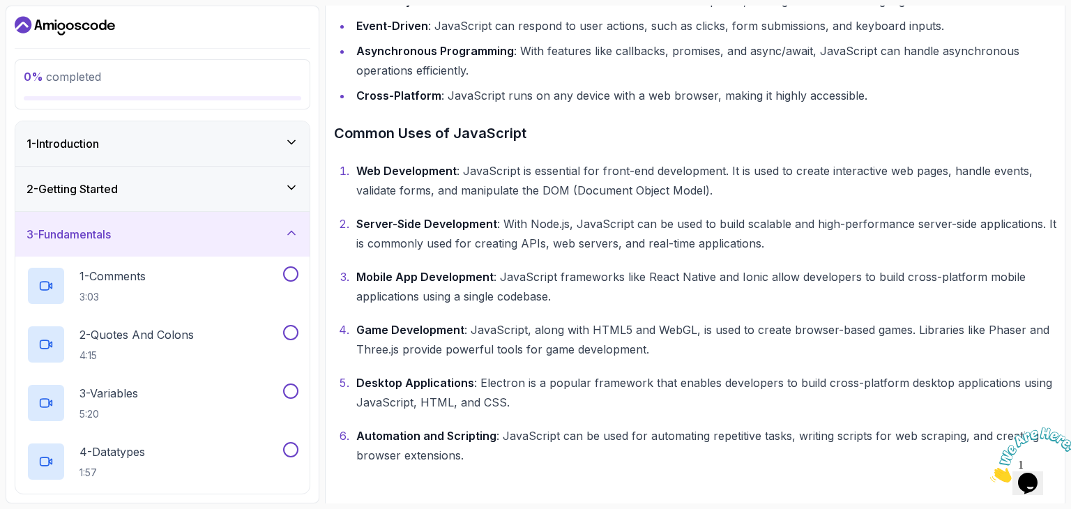
scroll to position [548, 0]
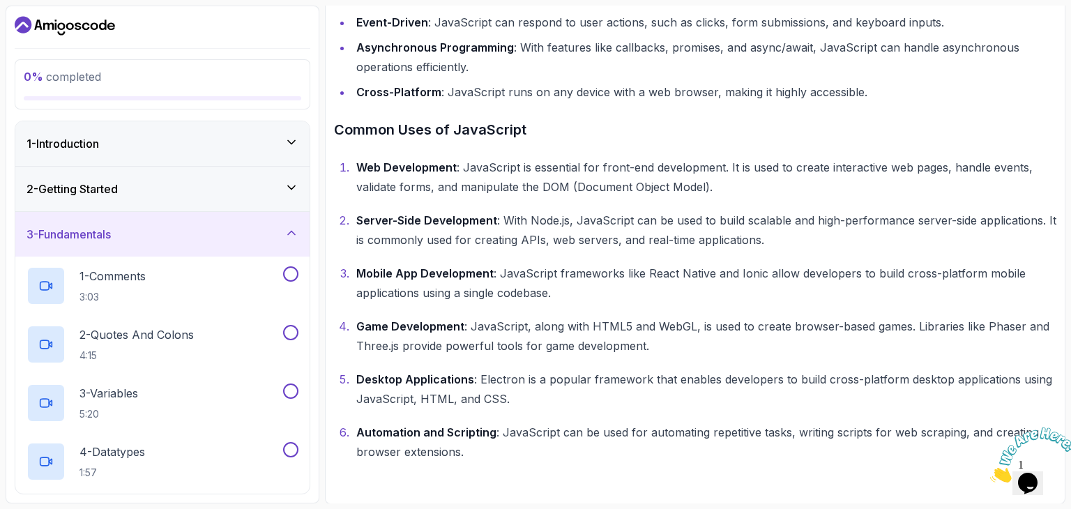
click at [162, 135] on div "1 - Introduction" at bounding box center [162, 143] width 272 height 17
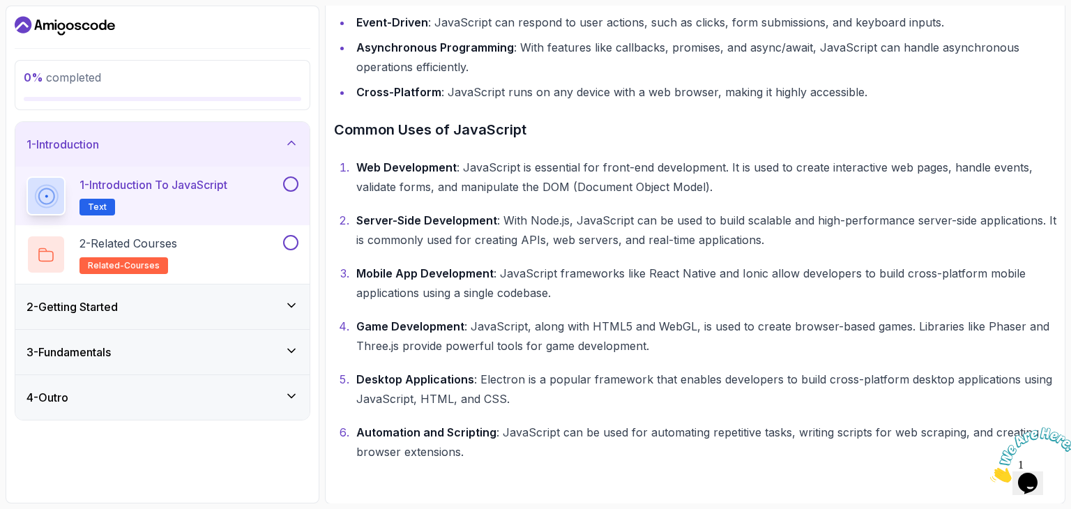
click at [284, 182] on button at bounding box center [290, 183] width 15 height 15
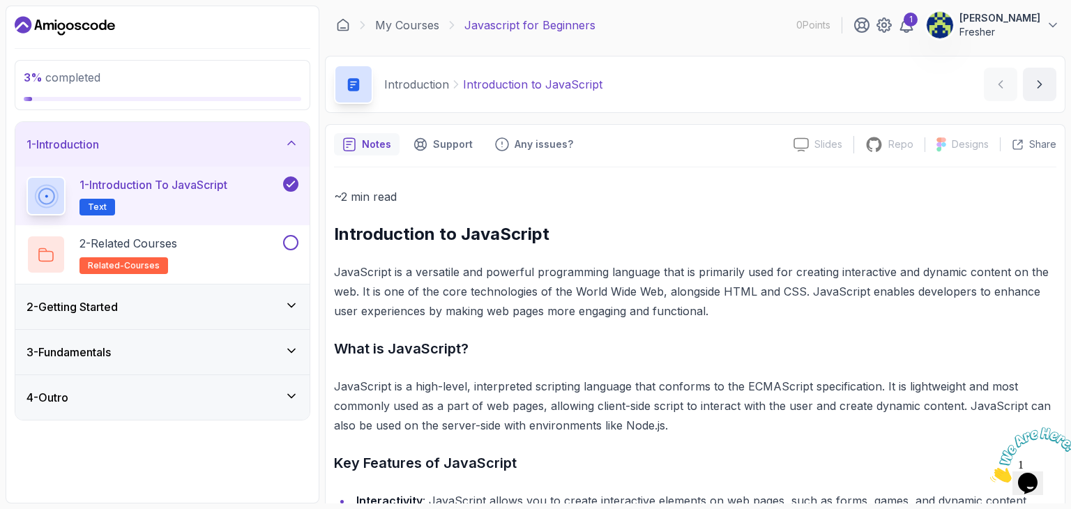
click at [512, 89] on p "Introduction to JavaScript" at bounding box center [532, 84] width 139 height 17
click at [455, 145] on p "Support" at bounding box center [453, 144] width 40 height 14
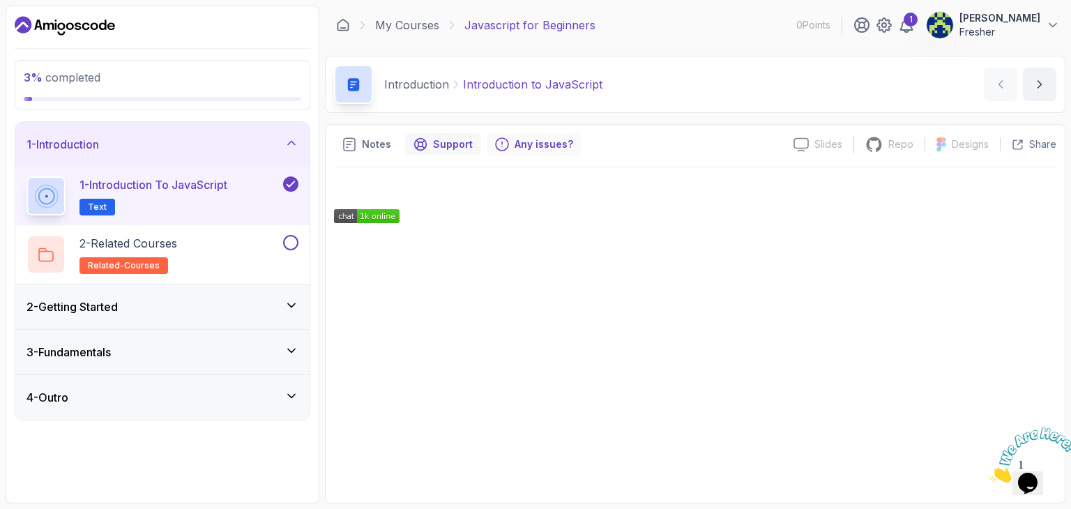
click at [524, 144] on p "Any issues?" at bounding box center [544, 144] width 59 height 14
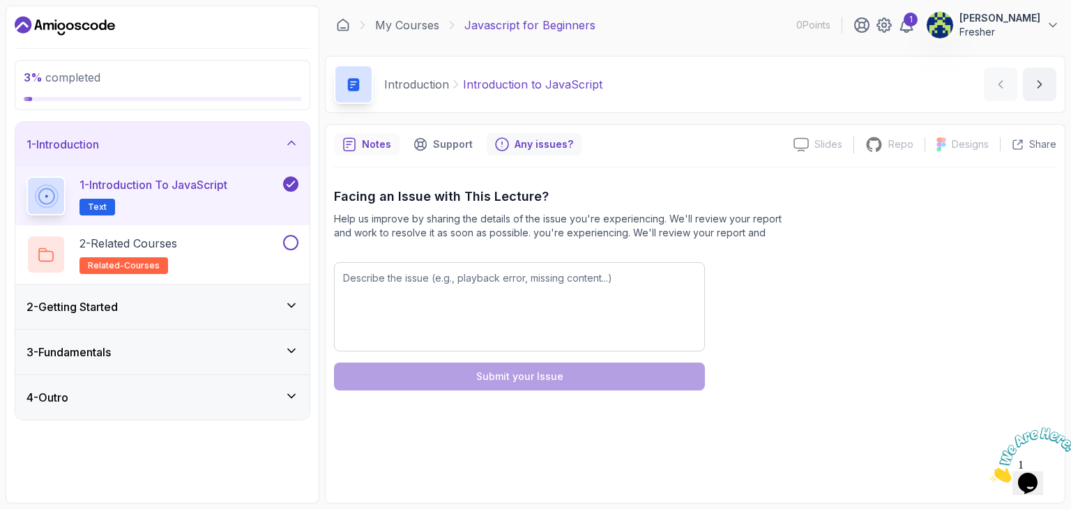
click at [381, 154] on div "Notes" at bounding box center [367, 144] width 66 height 22
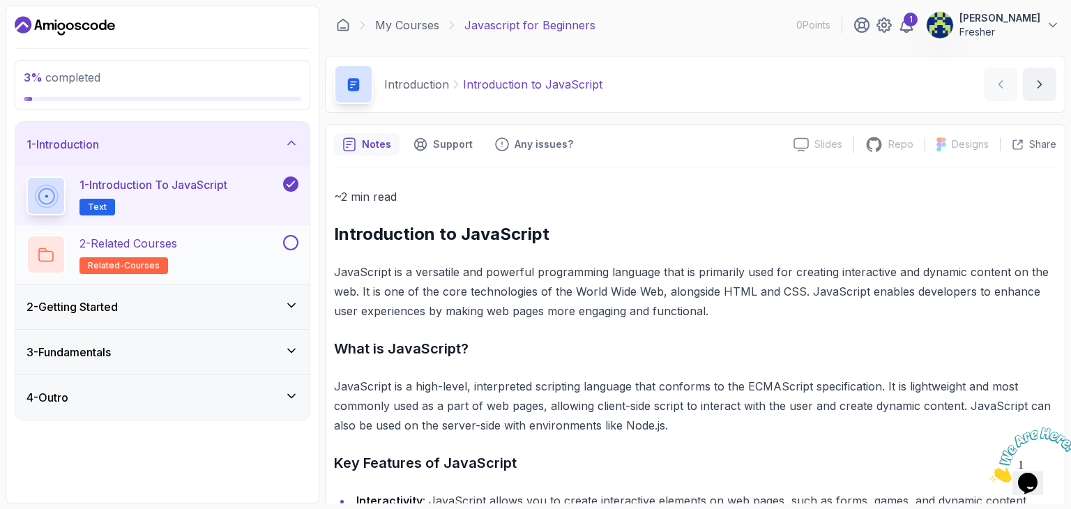
click at [218, 230] on div "2 - Related Courses related-courses" at bounding box center [162, 254] width 294 height 59
click at [125, 265] on span "related-courses" at bounding box center [124, 265] width 72 height 11
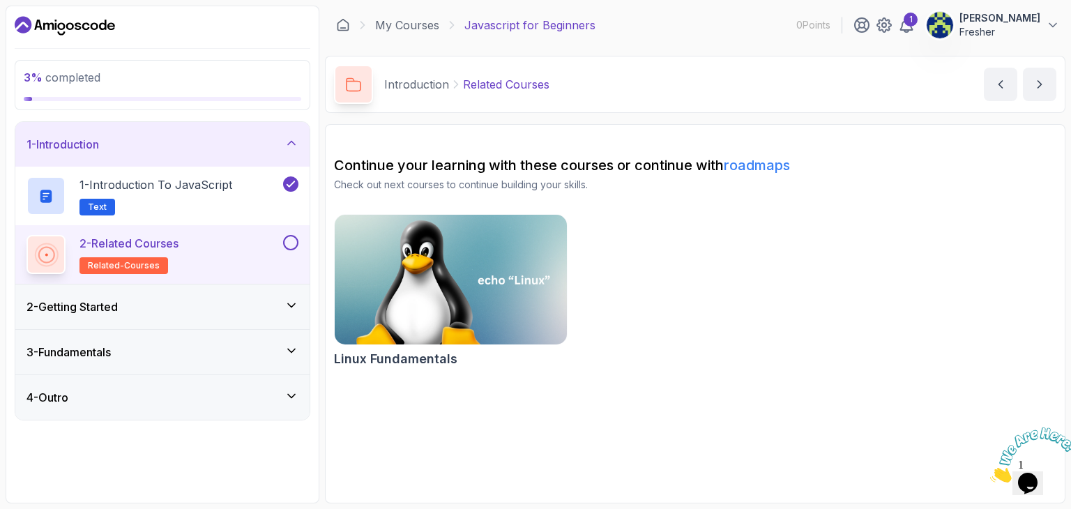
click at [118, 305] on h3 "2 - Getting Started" at bounding box center [71, 306] width 91 height 17
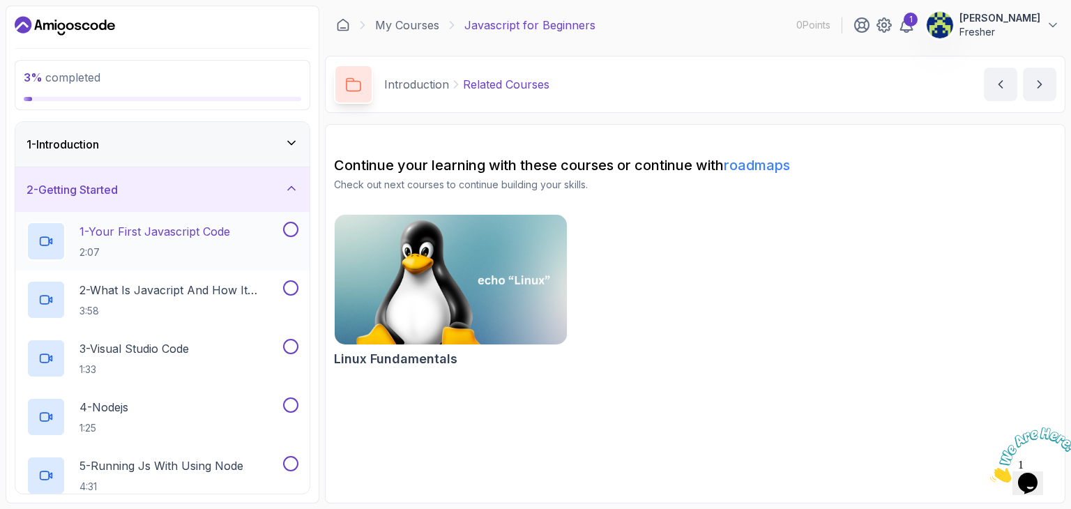
click at [139, 245] on p "2:07" at bounding box center [154, 252] width 151 height 14
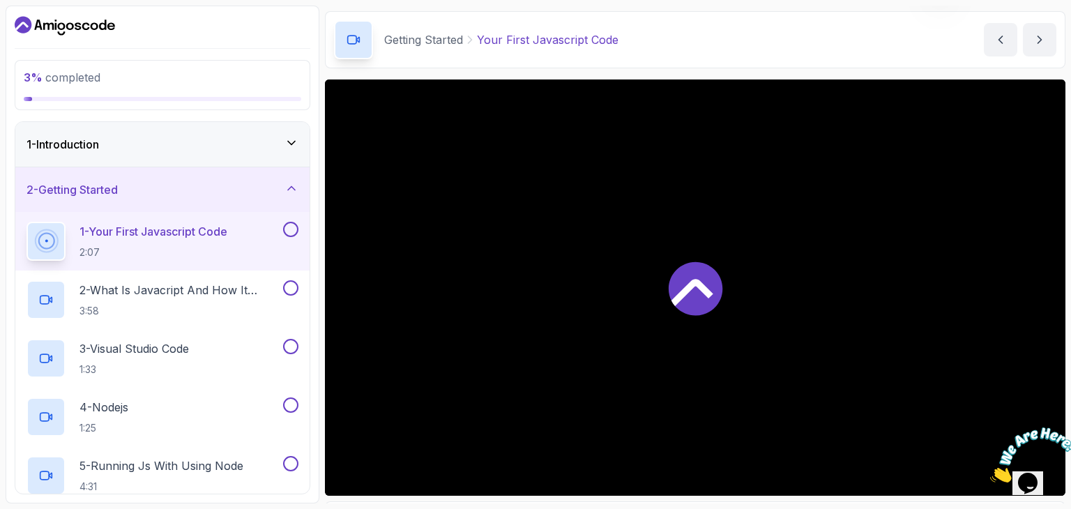
scroll to position [49, 0]
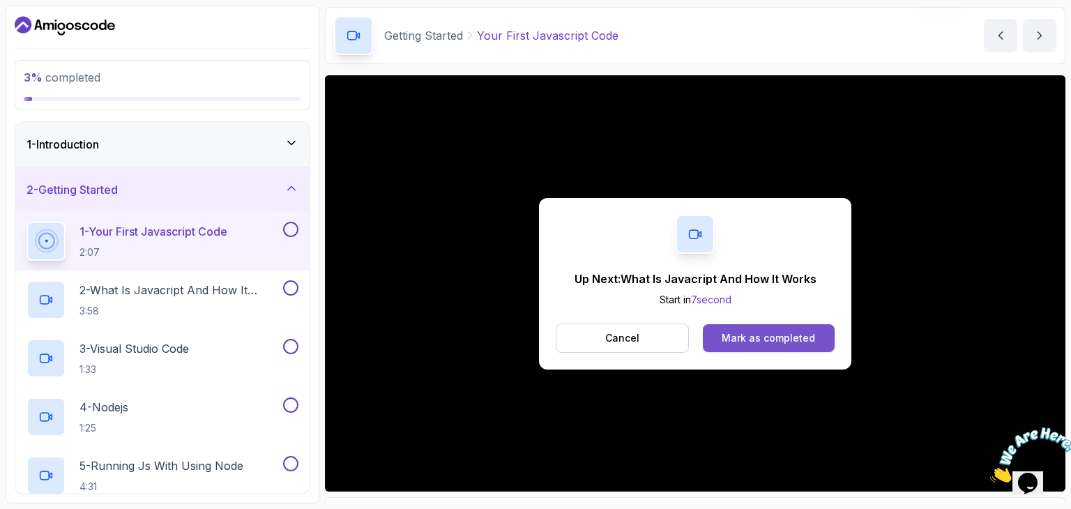
click at [738, 341] on div "Mark as completed" at bounding box center [768, 338] width 93 height 14
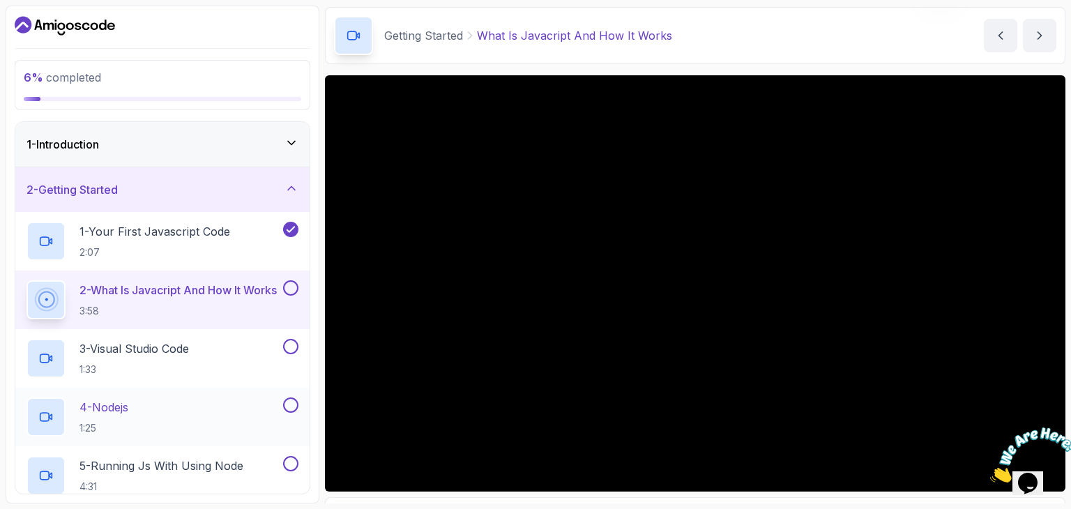
scroll to position [159, 0]
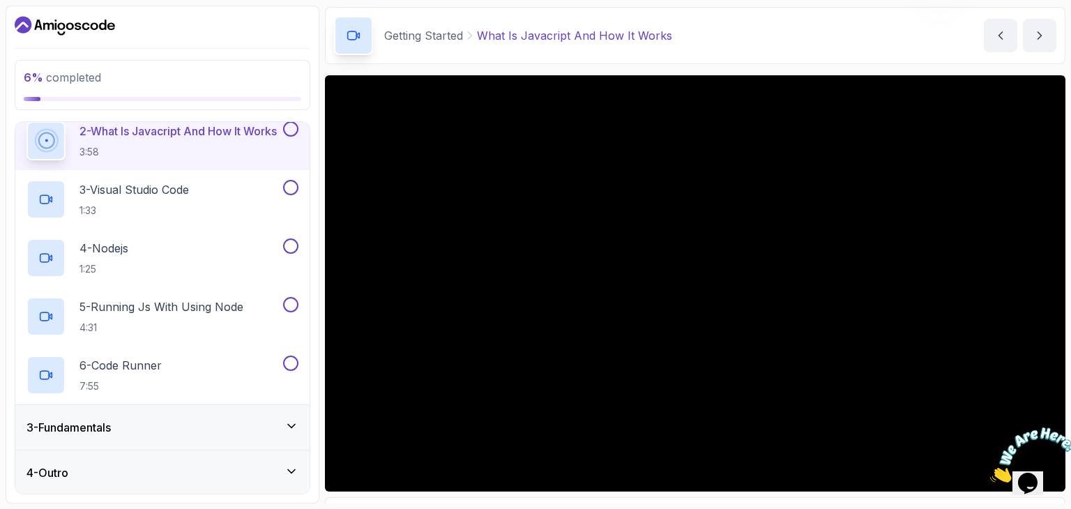
click at [137, 422] on div "3 - Fundamentals" at bounding box center [162, 427] width 272 height 17
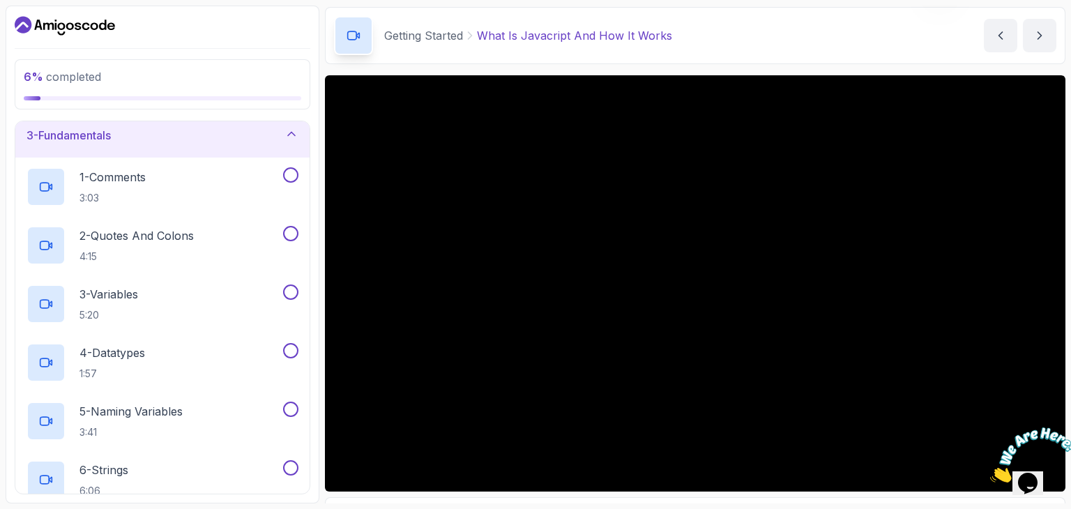
scroll to position [0, 0]
